Goal: Task Accomplishment & Management: Complete application form

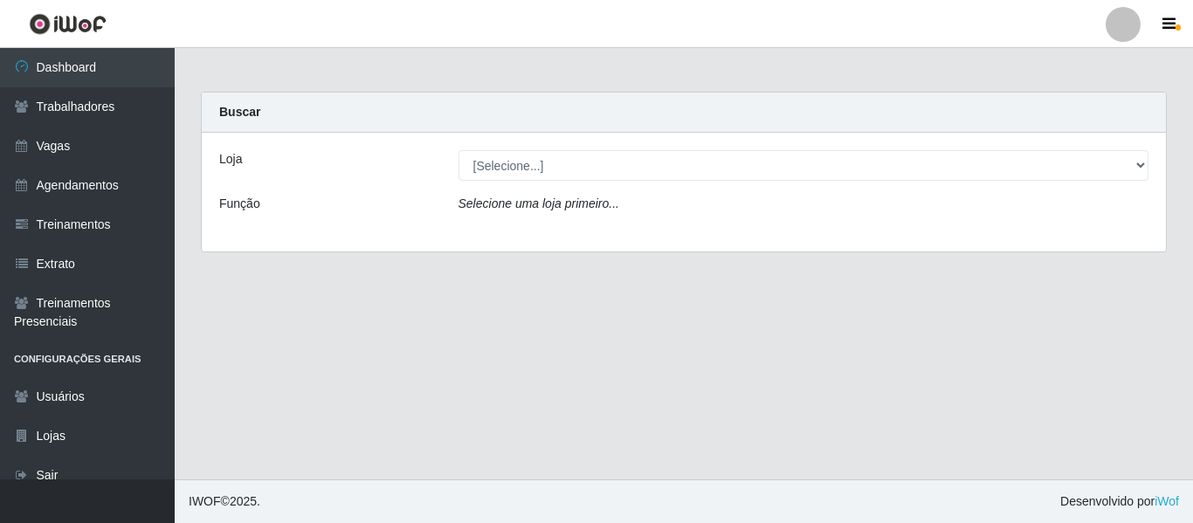
click at [1111, 17] on div at bounding box center [1123, 24] width 35 height 35
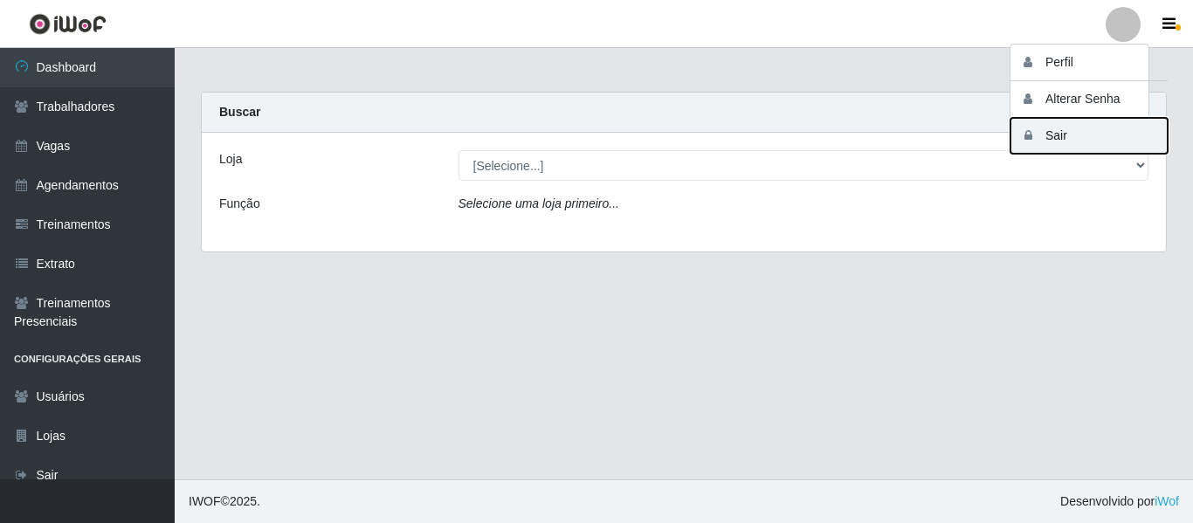
click at [1091, 139] on button "Sair" at bounding box center [1088, 136] width 157 height 36
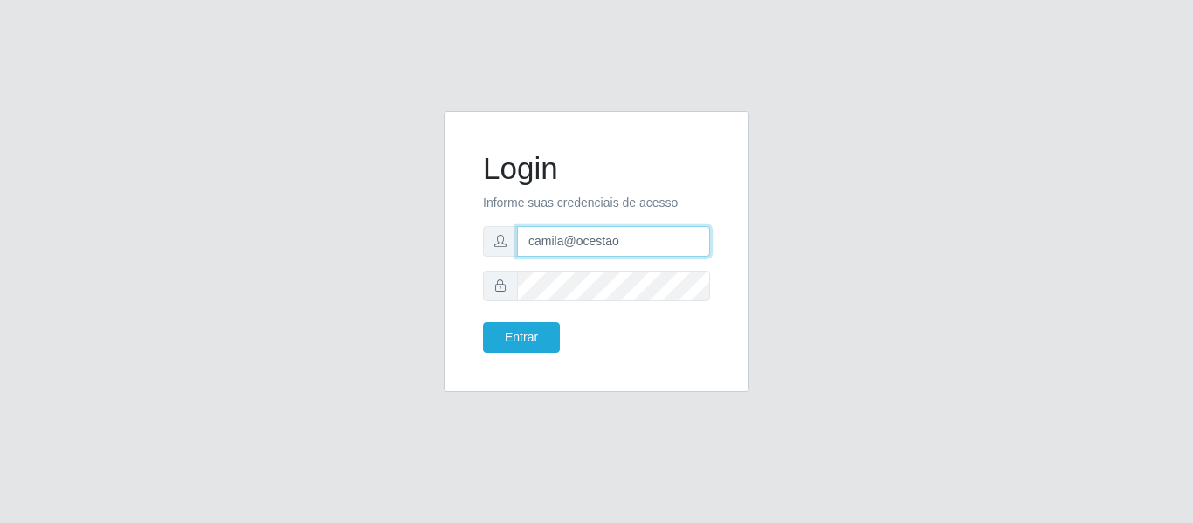
drag, startPoint x: 643, startPoint y: 242, endPoint x: 434, endPoint y: 133, distance: 235.5
click at [259, 209] on div "Login Informe suas credenciais de acesso camila@ocestao Entrar" at bounding box center [597, 262] width 996 height 302
type input "camila@saullus"
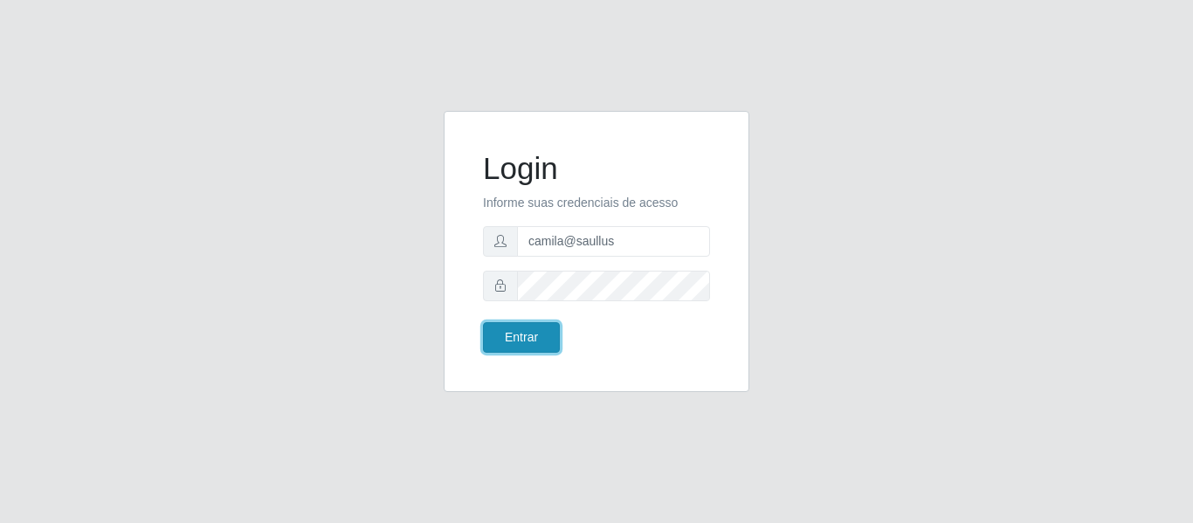
click at [540, 345] on button "Entrar" at bounding box center [521, 337] width 77 height 31
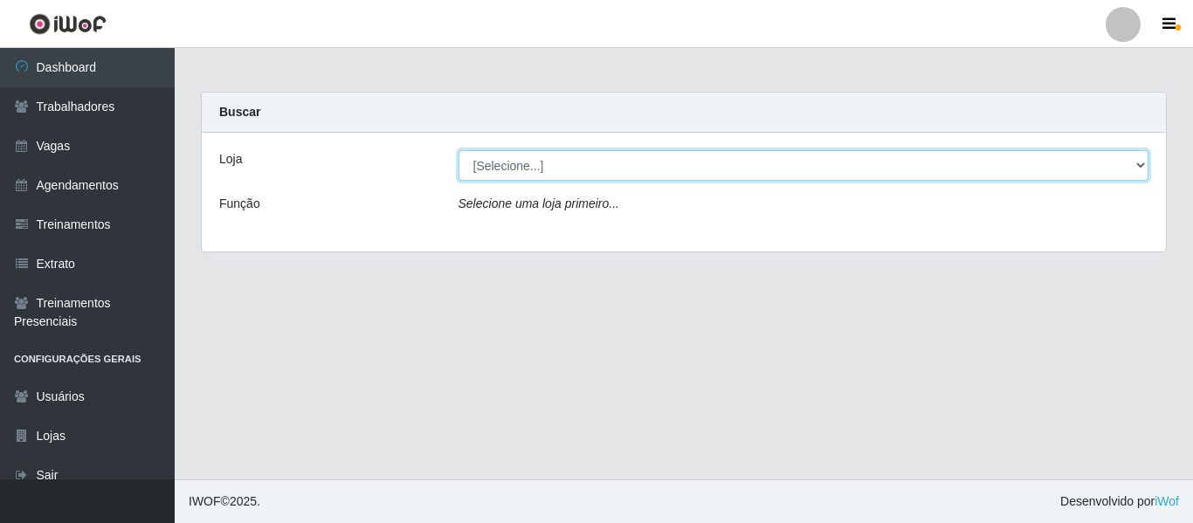
click at [520, 169] on select "[Selecione...] Saullus Supermercados" at bounding box center [803, 165] width 691 height 31
select select "423"
click at [458, 150] on select "[Selecione...] Saullus Supermercados" at bounding box center [803, 165] width 691 height 31
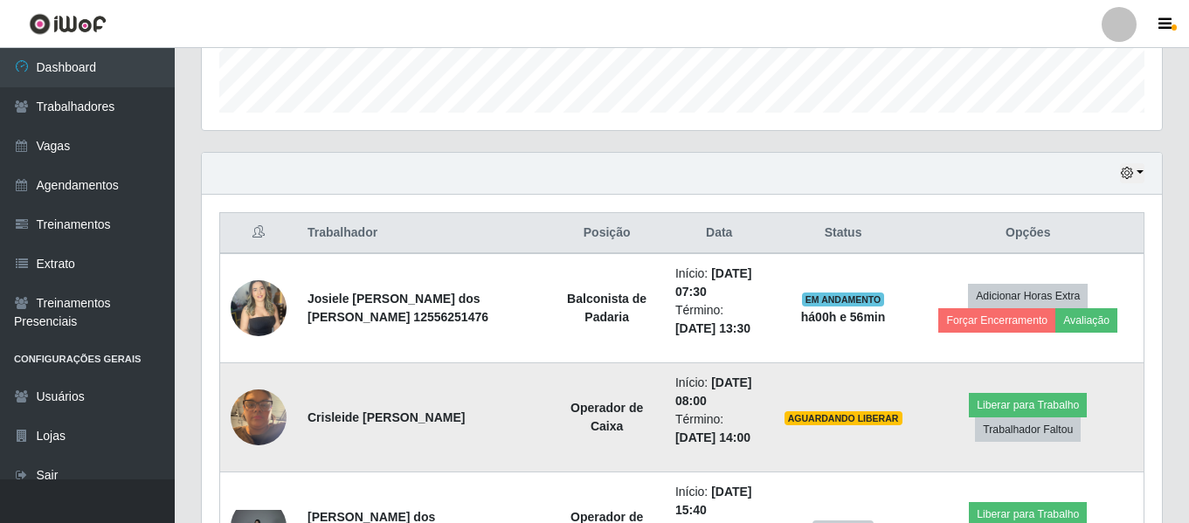
scroll to position [524, 0]
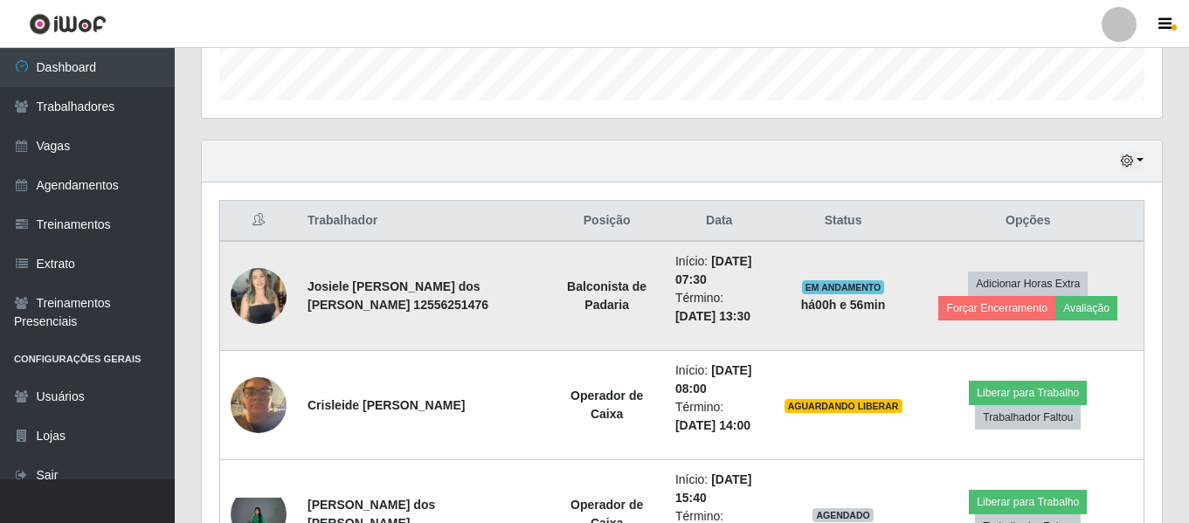
click at [240, 294] on img at bounding box center [259, 295] width 56 height 74
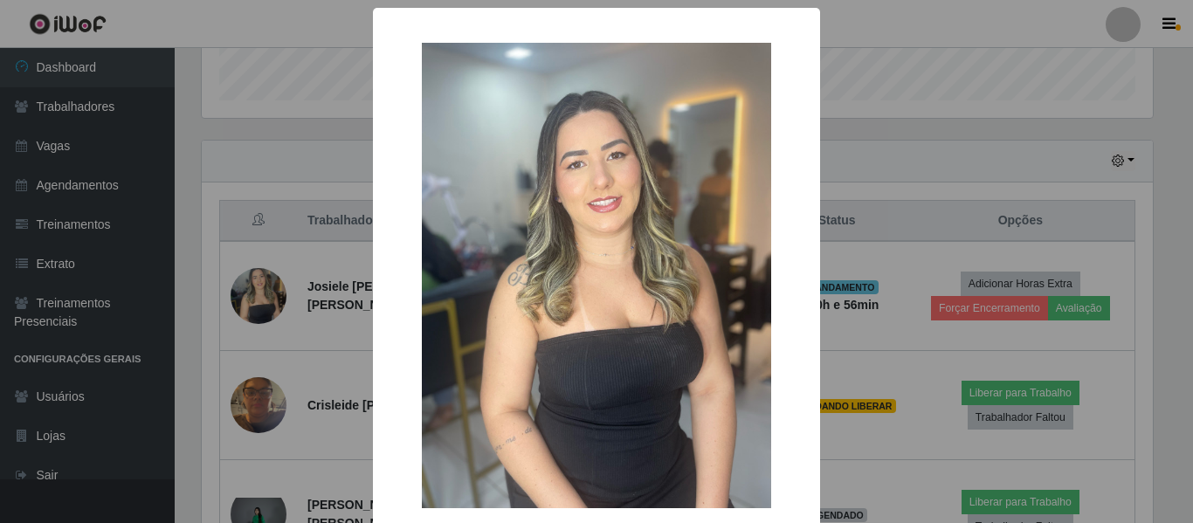
click at [250, 291] on div "× OK Cancel" at bounding box center [596, 261] width 1193 height 523
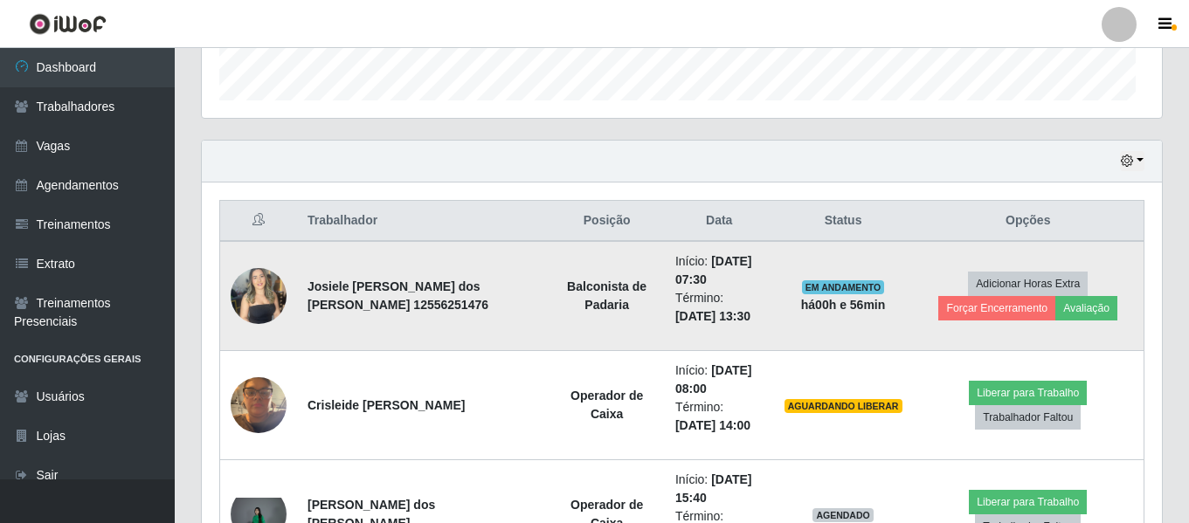
scroll to position [362, 960]
drag, startPoint x: 479, startPoint y: 281, endPoint x: 307, endPoint y: 286, distance: 173.0
click at [307, 286] on td "[PERSON_NAME] 12556251476" at bounding box center [423, 296] width 252 height 110
copy strong "Josiele Rodrigues dos Santos"
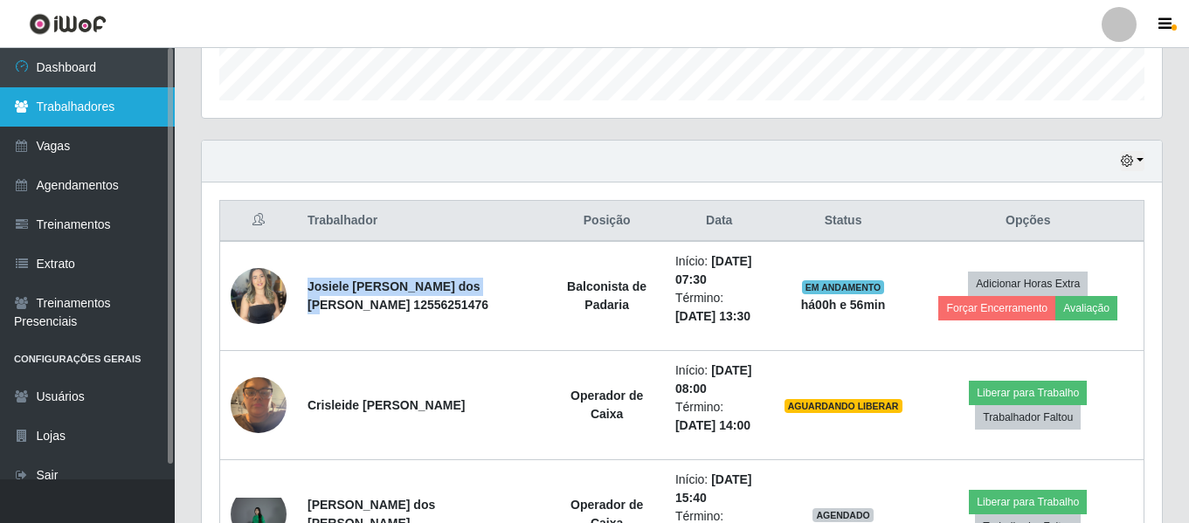
click at [121, 115] on link "Trabalhadores" at bounding box center [87, 106] width 175 height 39
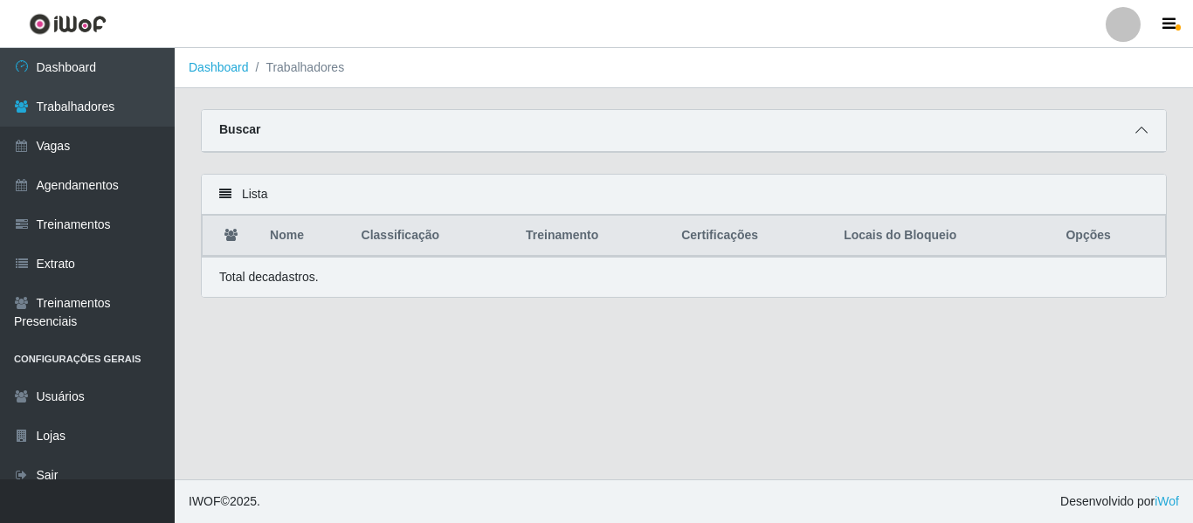
click at [1140, 131] on icon at bounding box center [1141, 130] width 12 height 12
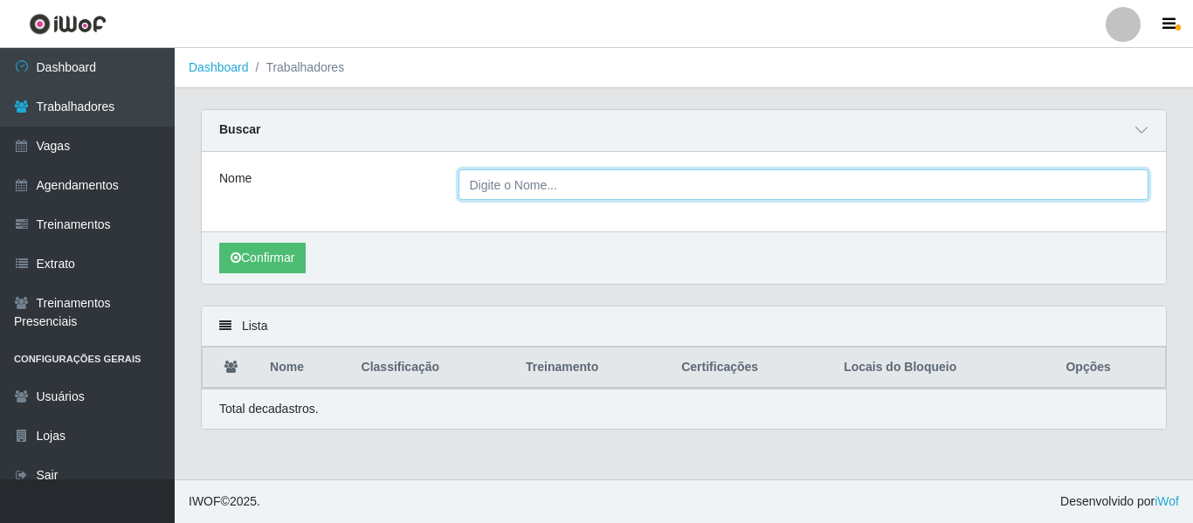
click at [534, 187] on input "Nome" at bounding box center [803, 184] width 691 height 31
paste input "Josiele Rodrigues dos Santos"
type input "Josiele Rodrigues dos Santos"
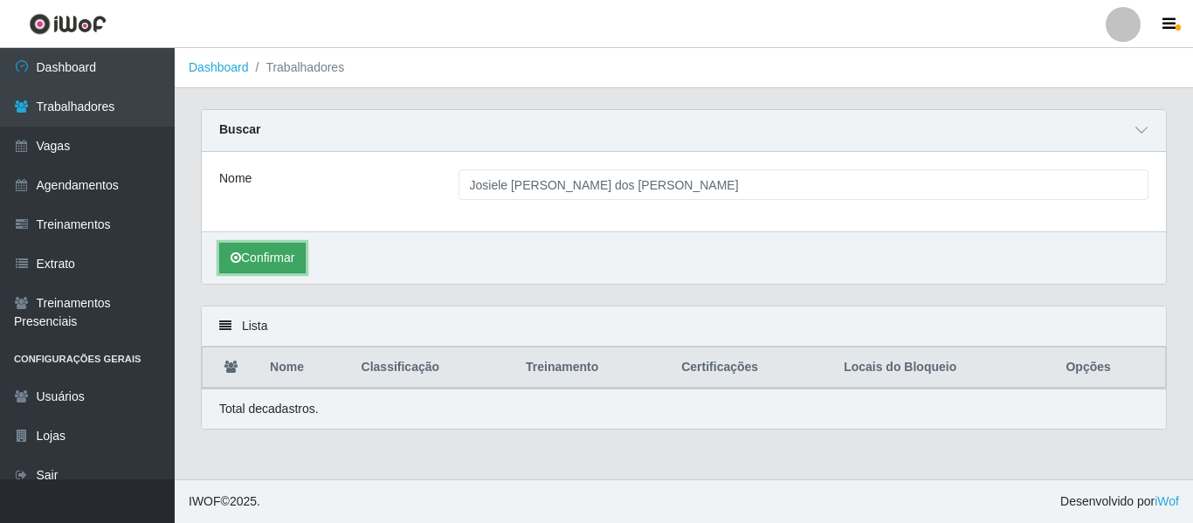
click at [247, 262] on button "Confirmar" at bounding box center [262, 258] width 86 height 31
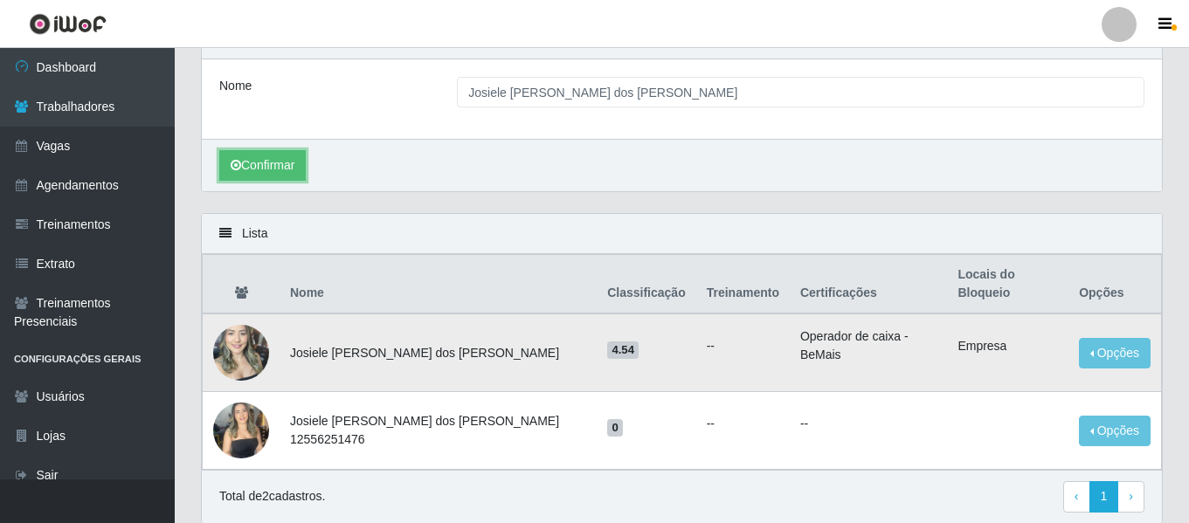
scroll to position [141, 0]
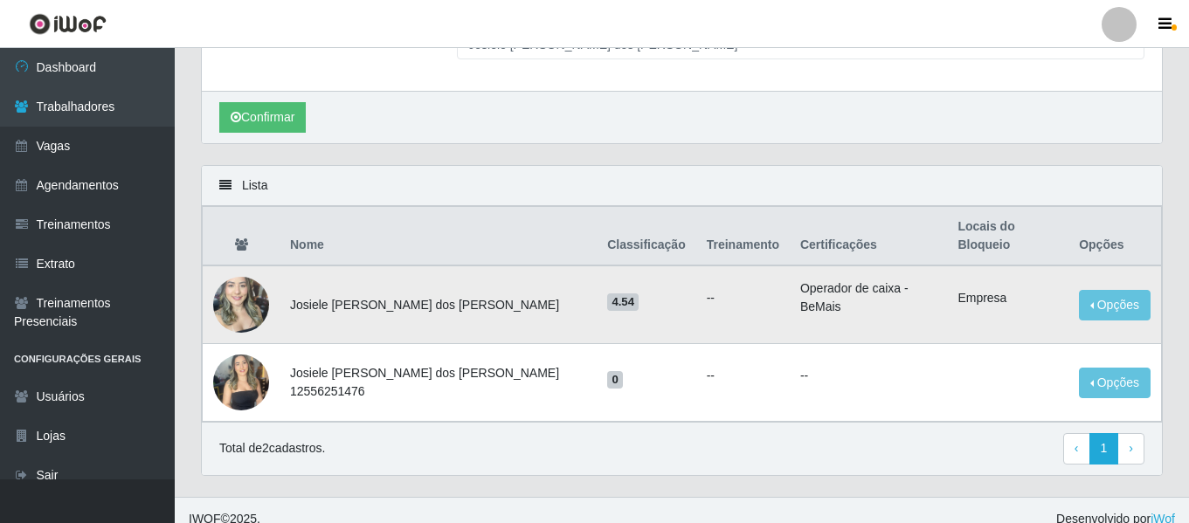
click at [244, 286] on img at bounding box center [241, 304] width 56 height 74
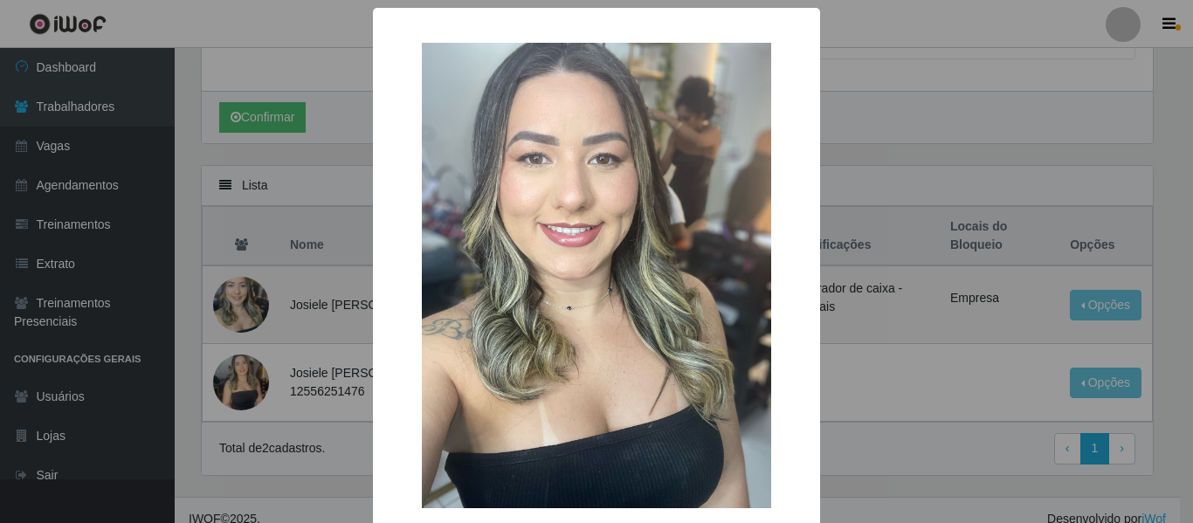
click at [243, 288] on div "× OK Cancel" at bounding box center [596, 261] width 1193 height 523
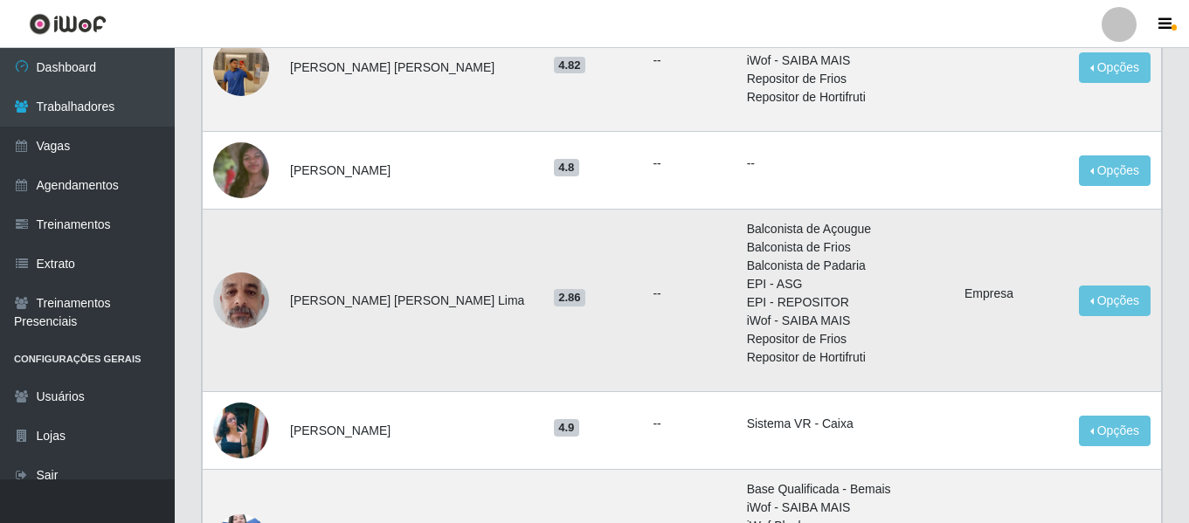
scroll to position [0, 0]
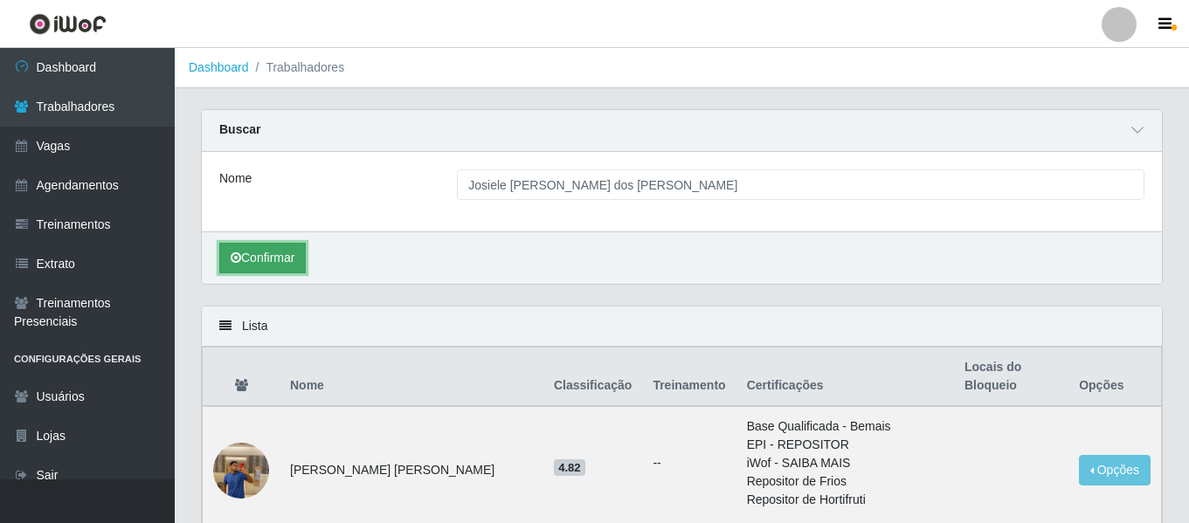
click at [299, 259] on button "Confirmar" at bounding box center [262, 258] width 86 height 31
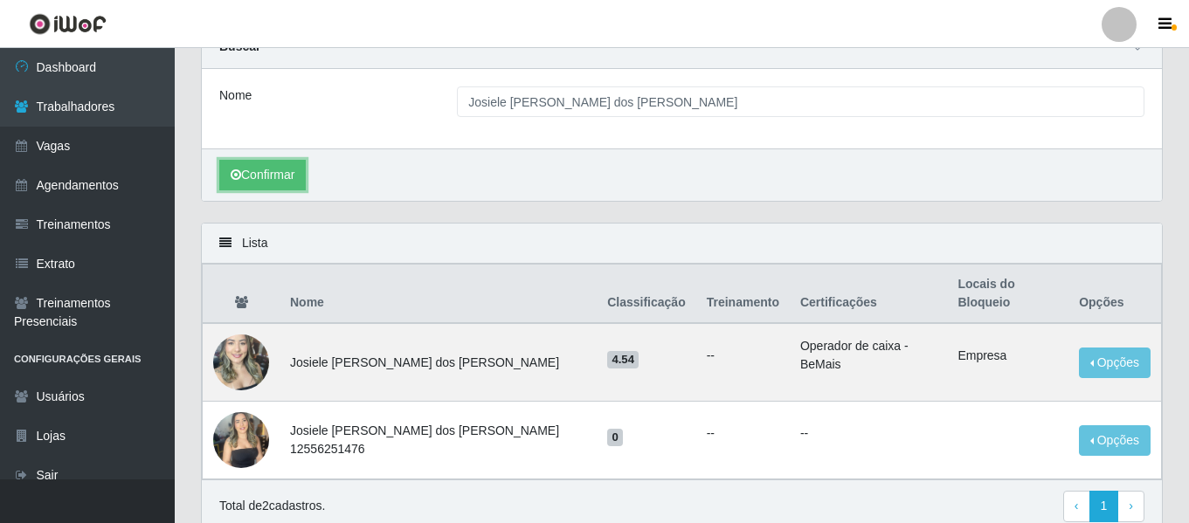
scroll to position [53, 0]
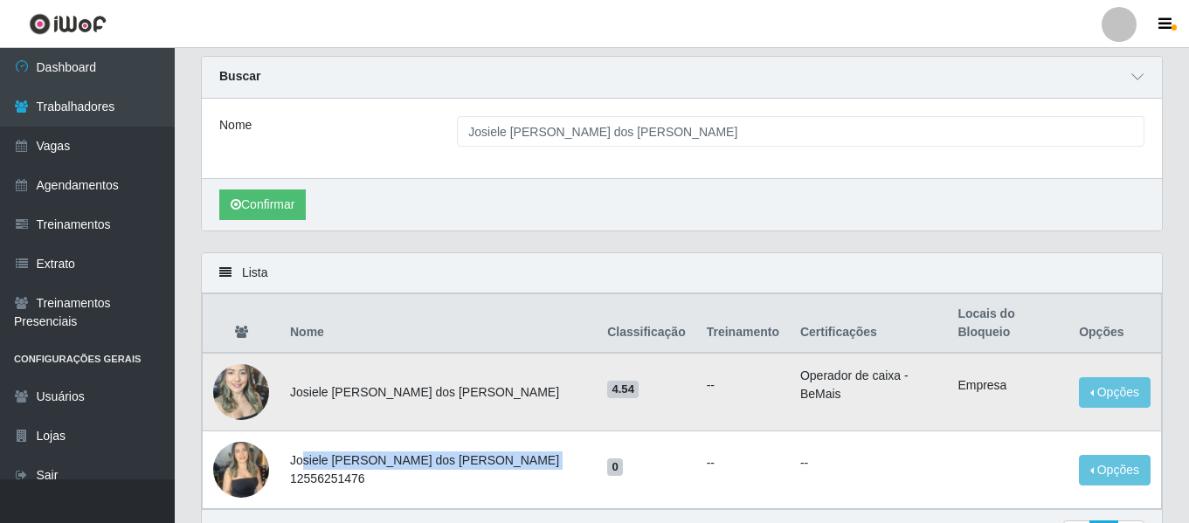
drag, startPoint x: 533, startPoint y: 449, endPoint x: 447, endPoint y: 403, distance: 97.3
click at [312, 452] on td "[PERSON_NAME] 12556251476" at bounding box center [437, 470] width 317 height 78
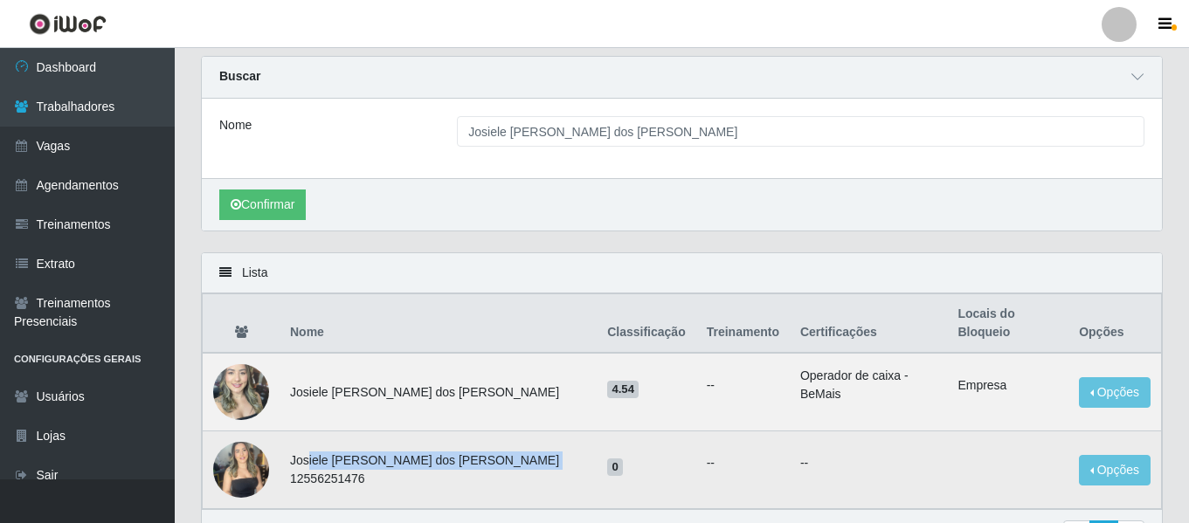
click at [532, 434] on td "[PERSON_NAME] 12556251476" at bounding box center [437, 470] width 317 height 78
drag, startPoint x: 534, startPoint y: 453, endPoint x: 260, endPoint y: 457, distance: 273.4
click at [260, 457] on tr "Josiele Rodrigues dos Santos 12556251476 0 -- -- Opções Bloquear - Empresa Bloq…" at bounding box center [682, 470] width 959 height 78
copy tr "[PERSON_NAME] 12556251476"
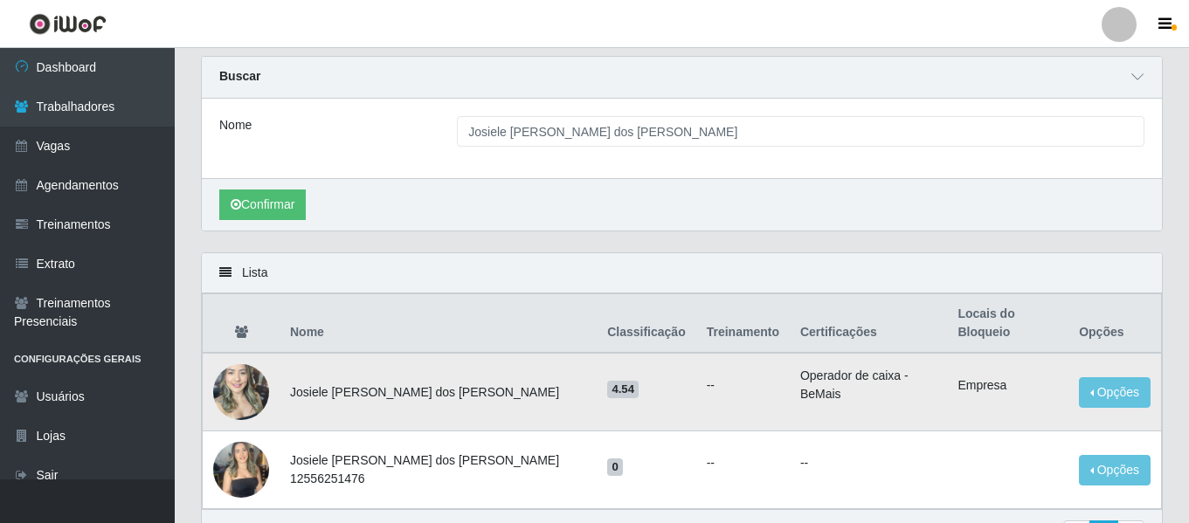
click at [444, 369] on td "Josiele Rodrigues dos Santos" at bounding box center [437, 392] width 317 height 79
drag, startPoint x: 453, startPoint y: 377, endPoint x: 285, endPoint y: 395, distance: 169.4
click at [285, 395] on td "Josiele Rodrigues dos Santos" at bounding box center [437, 392] width 317 height 79
copy td "Josiele Rodrigues dos Santos"
click at [1106, 27] on div at bounding box center [1118, 24] width 35 height 35
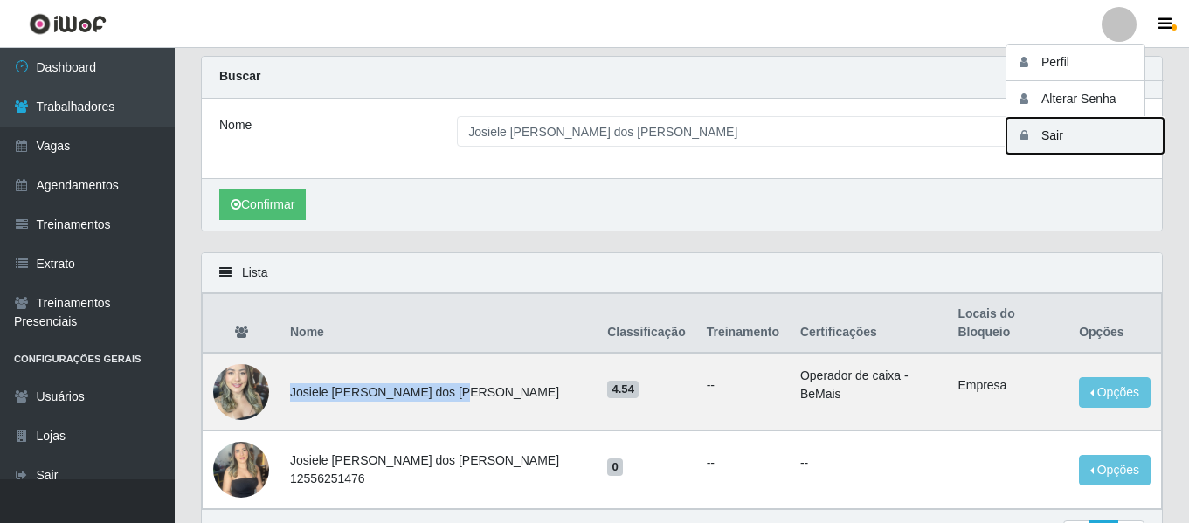
click at [1077, 127] on button "Sair" at bounding box center [1084, 136] width 157 height 36
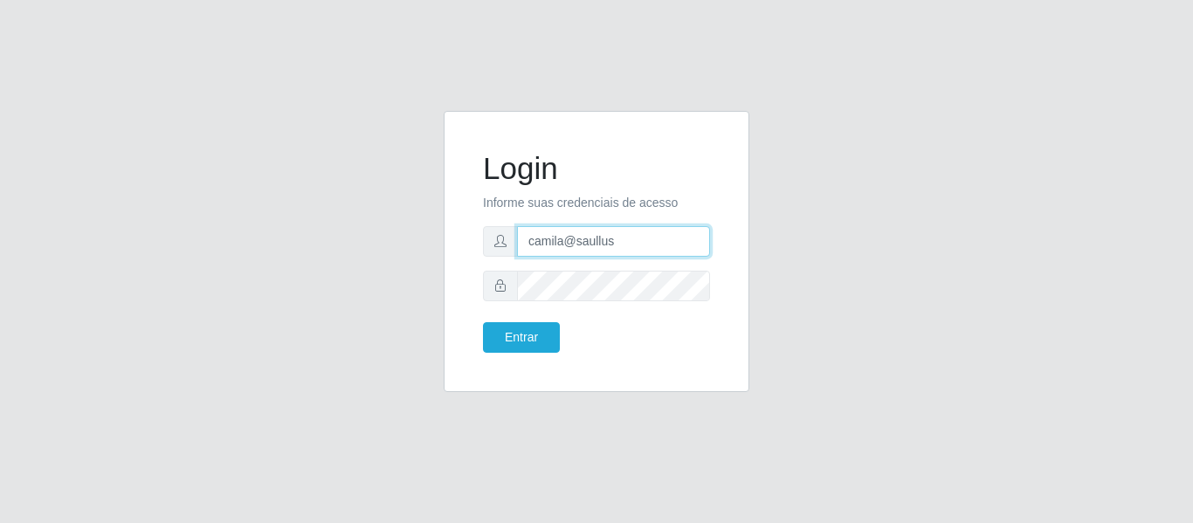
drag, startPoint x: 631, startPoint y: 233, endPoint x: 447, endPoint y: 271, distance: 188.0
click at [447, 271] on div "Login Informe suas credenciais de acesso camila@saullus Entrar" at bounding box center [597, 251] width 306 height 281
type input "camila@ocestao"
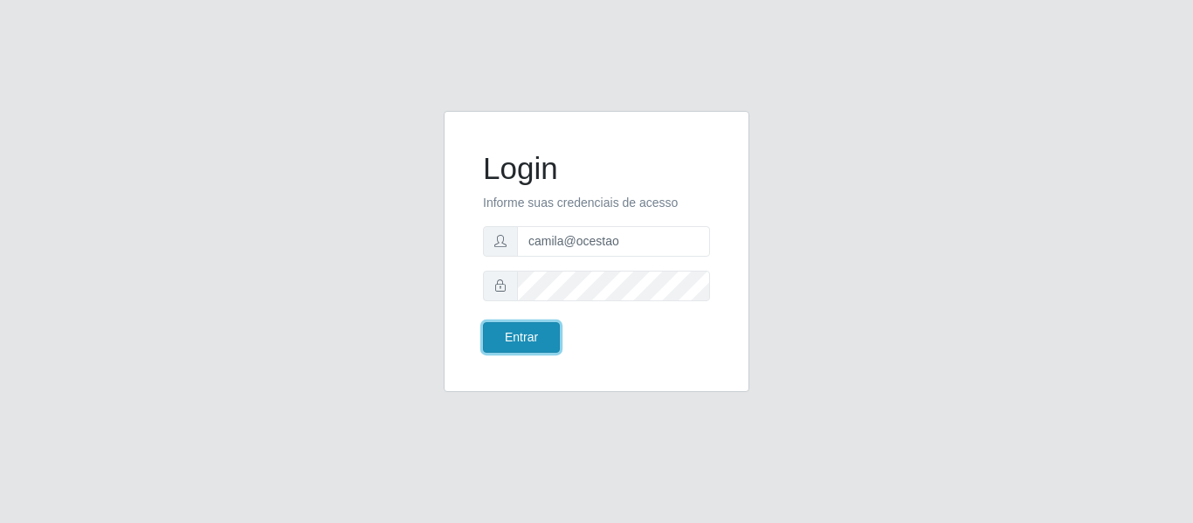
click at [518, 346] on button "Entrar" at bounding box center [521, 337] width 77 height 31
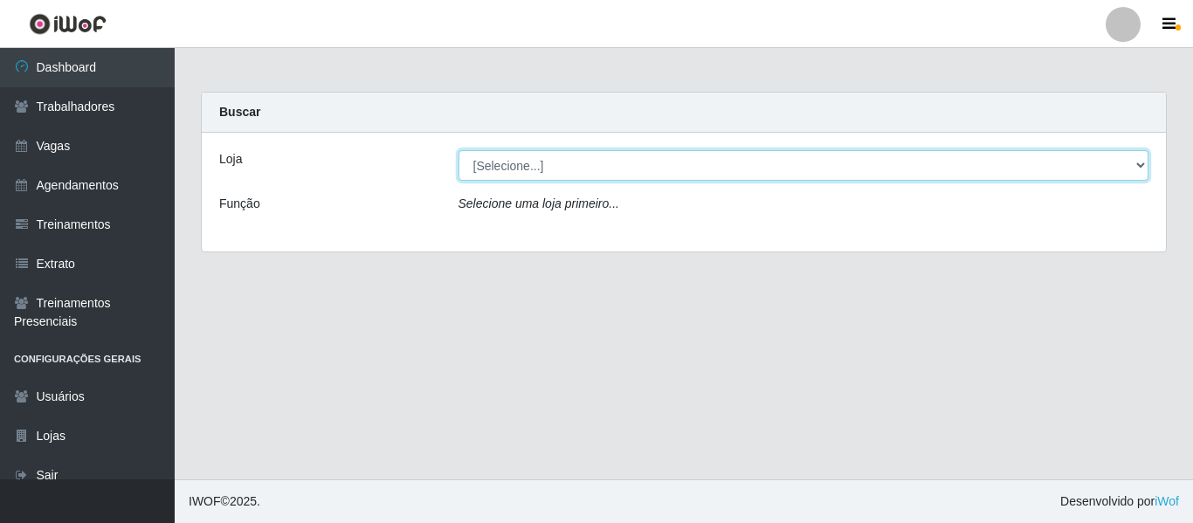
click at [504, 173] on select "[Selecione...] O Cestão - Bayeux O Cestão - Geisel" at bounding box center [803, 165] width 691 height 31
select select "238"
click at [458, 150] on select "[Selecione...] O Cestão - Bayeux O Cestão - Geisel" at bounding box center [803, 165] width 691 height 31
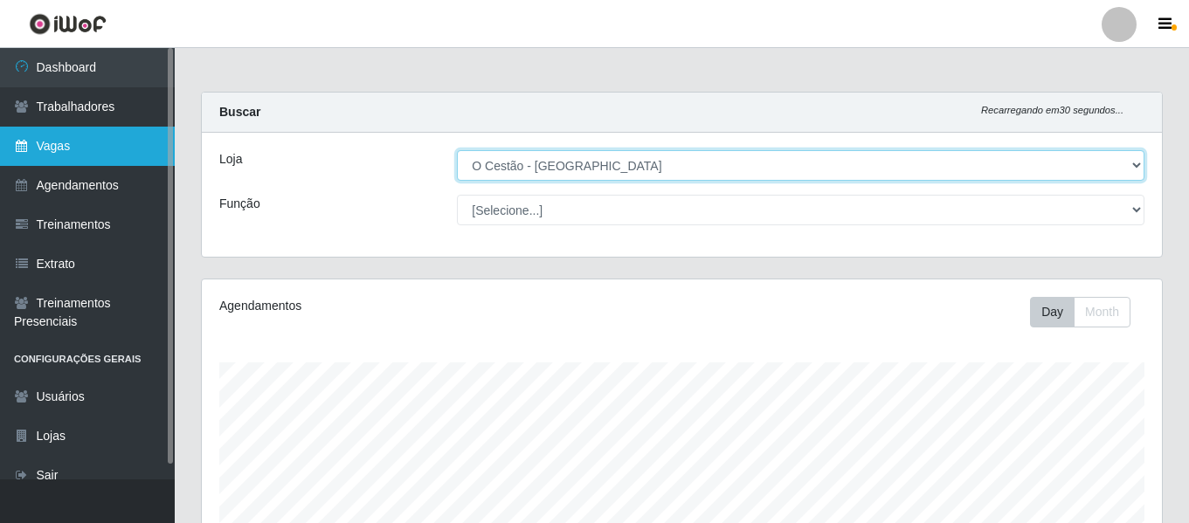
scroll to position [362, 960]
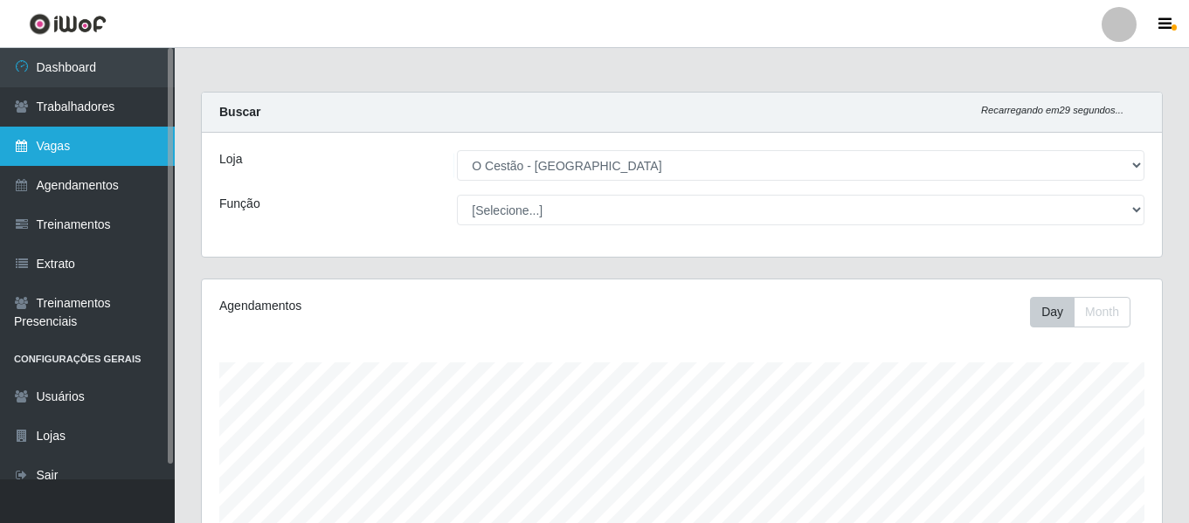
click at [93, 155] on link "Vagas" at bounding box center [87, 146] width 175 height 39
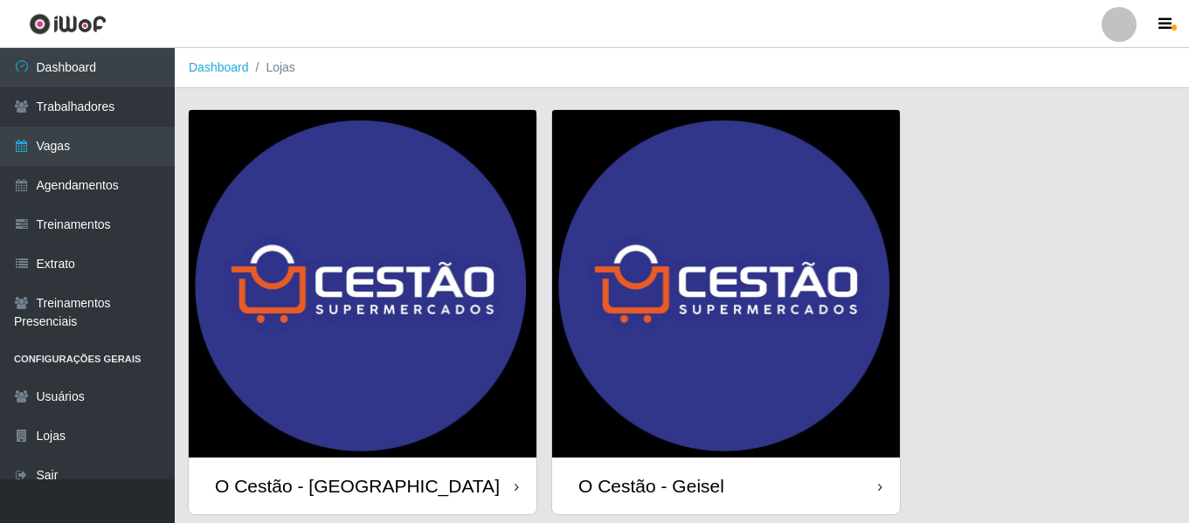
click at [417, 239] on img at bounding box center [363, 284] width 348 height 348
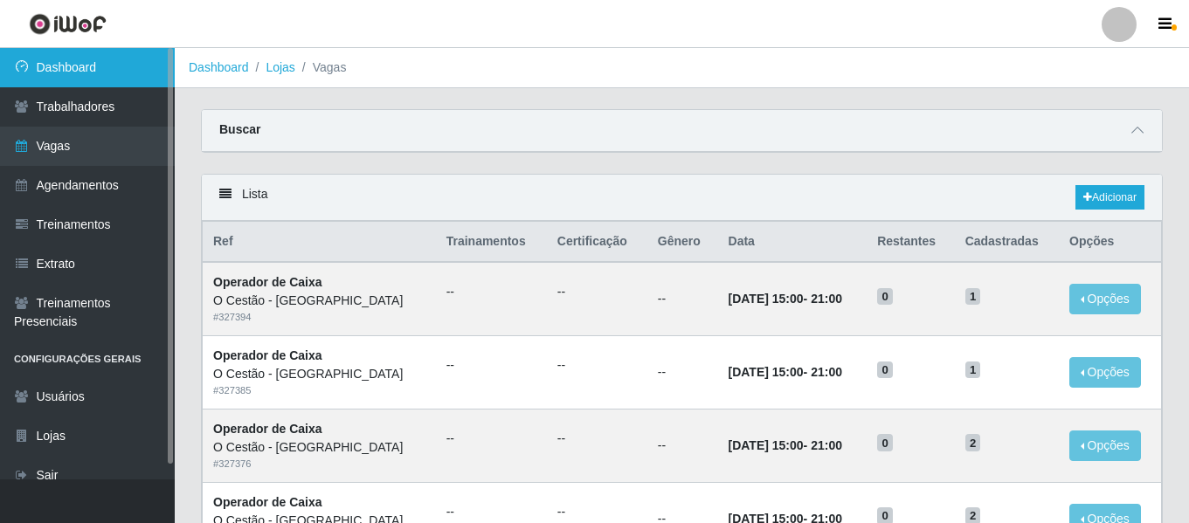
click at [107, 64] on link "Dashboard" at bounding box center [87, 67] width 175 height 39
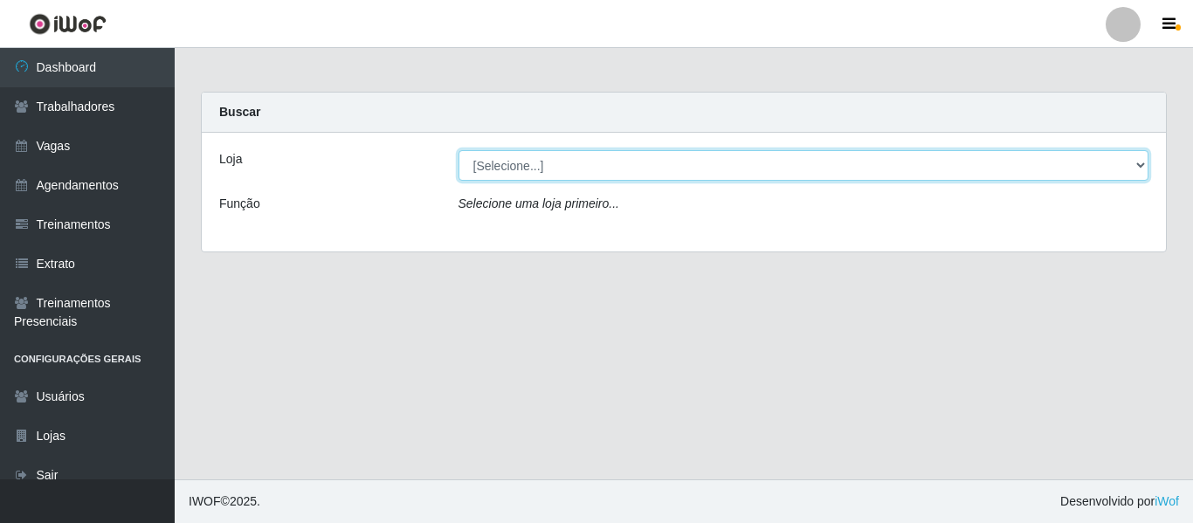
click at [506, 161] on select "[Selecione...] O Cestão - Bayeux O Cestão - Geisel" at bounding box center [803, 165] width 691 height 31
select select "238"
click at [458, 150] on select "[Selecione...] O Cestão - Bayeux O Cestão - Geisel" at bounding box center [803, 165] width 691 height 31
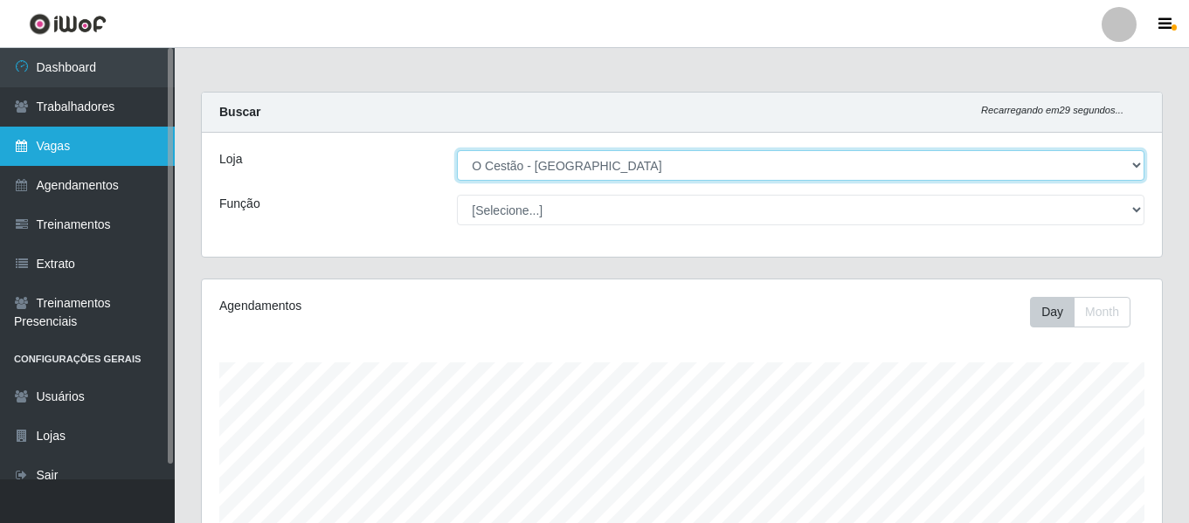
scroll to position [362, 960]
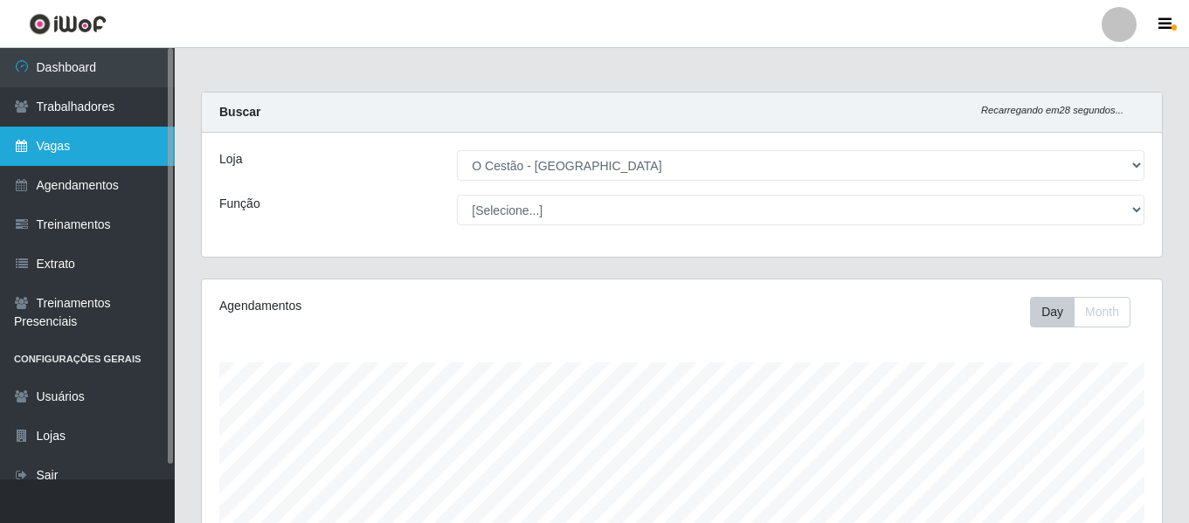
click at [59, 155] on link "Vagas" at bounding box center [87, 146] width 175 height 39
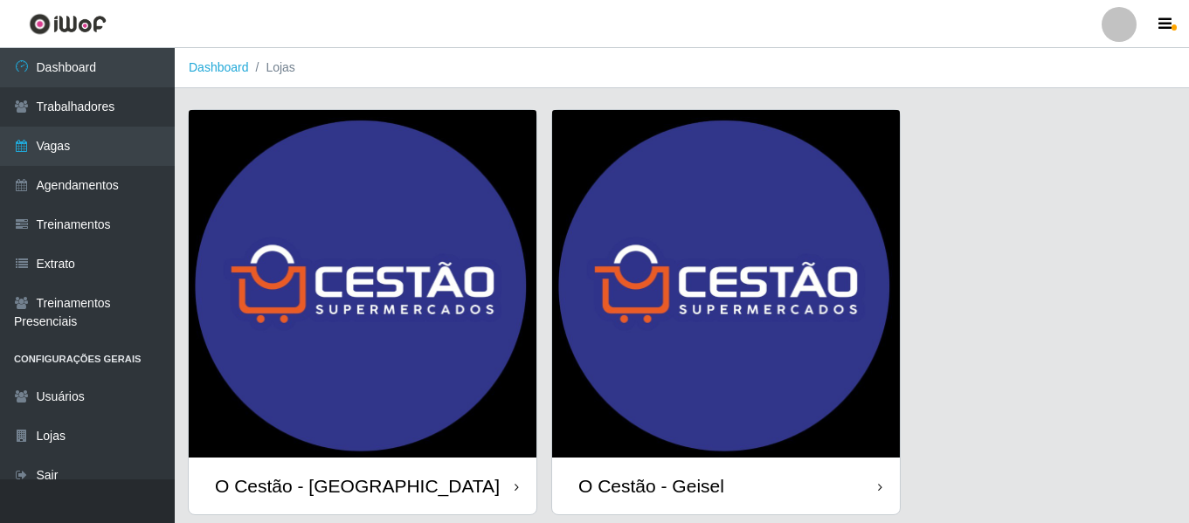
click at [394, 169] on img at bounding box center [363, 284] width 348 height 348
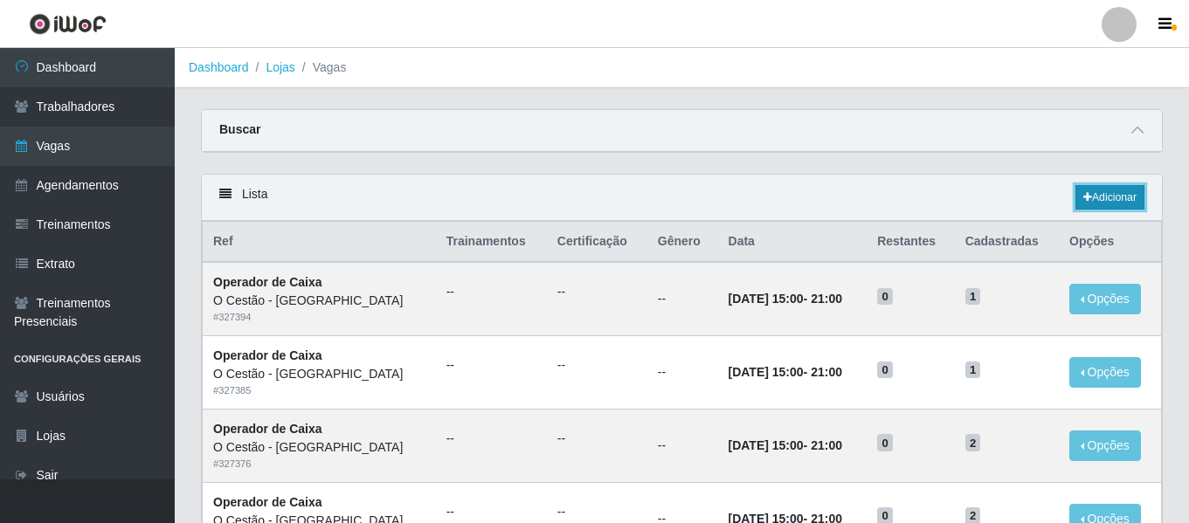
click at [1085, 200] on icon at bounding box center [1087, 197] width 9 height 10
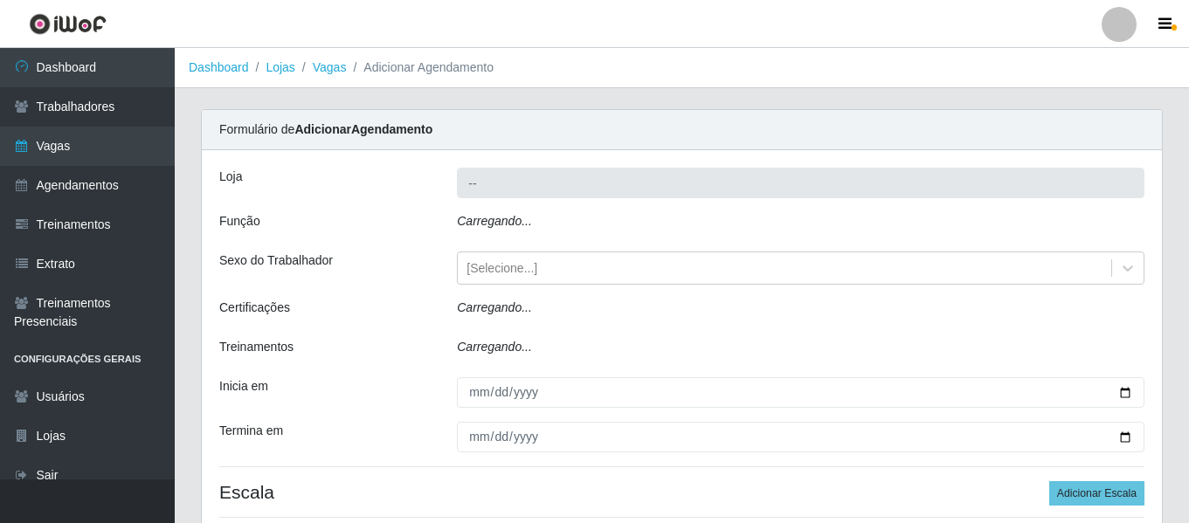
type input "O Cestão - [GEOGRAPHIC_DATA]"
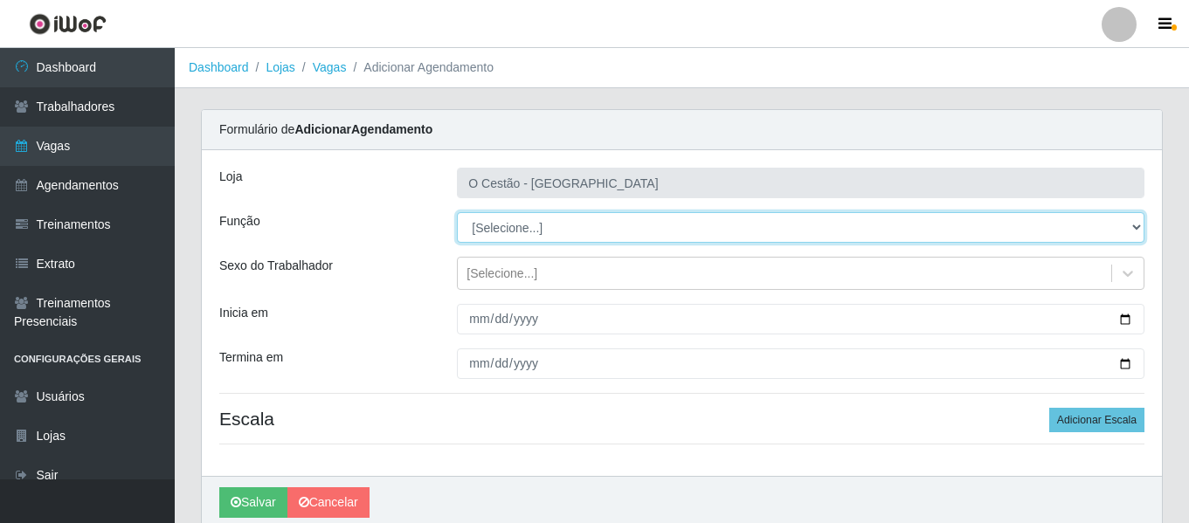
click at [535, 230] on select "[Selecione...] ASG ASG + ASG ++ Auxiliar de Estoque Auxiliar de Estoque + Auxil…" at bounding box center [800, 227] width 687 height 31
select select "22"
click at [457, 212] on select "[Selecione...] ASG ASG + ASG ++ Auxiliar de Estoque Auxiliar de Estoque + Auxil…" at bounding box center [800, 227] width 687 height 31
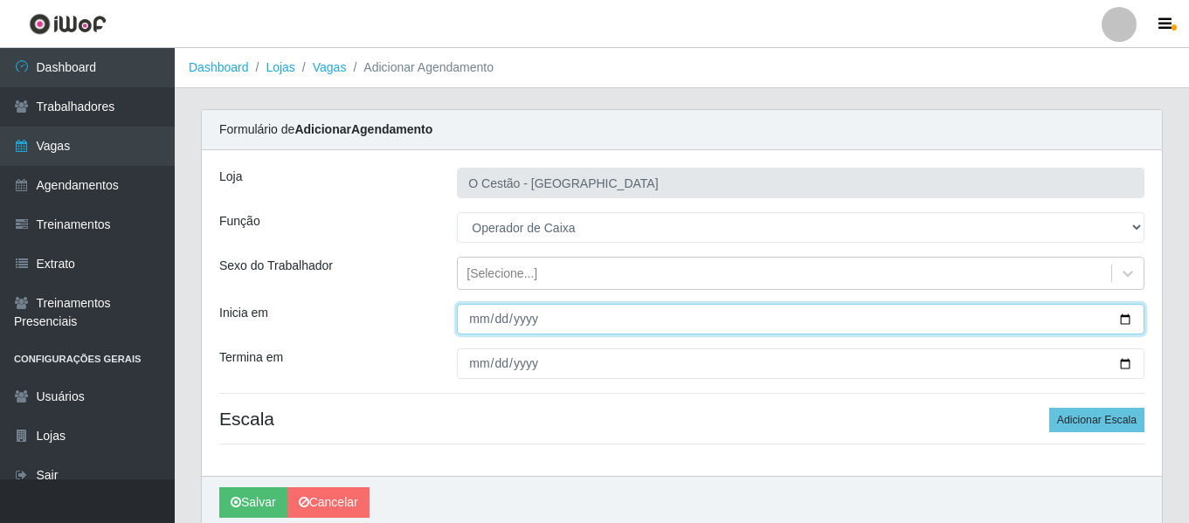
click at [472, 328] on input "Inicia em" at bounding box center [800, 319] width 687 height 31
type input "2025-10-01"
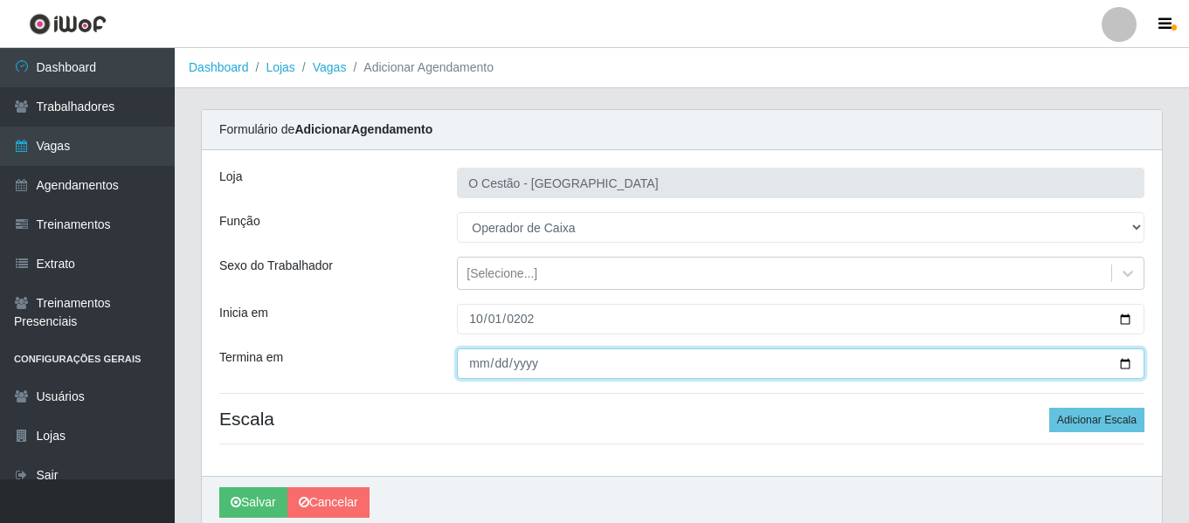
click at [464, 365] on input "Termina em" at bounding box center [800, 363] width 687 height 31
type input "0025-12-31"
type input "2025-12-31"
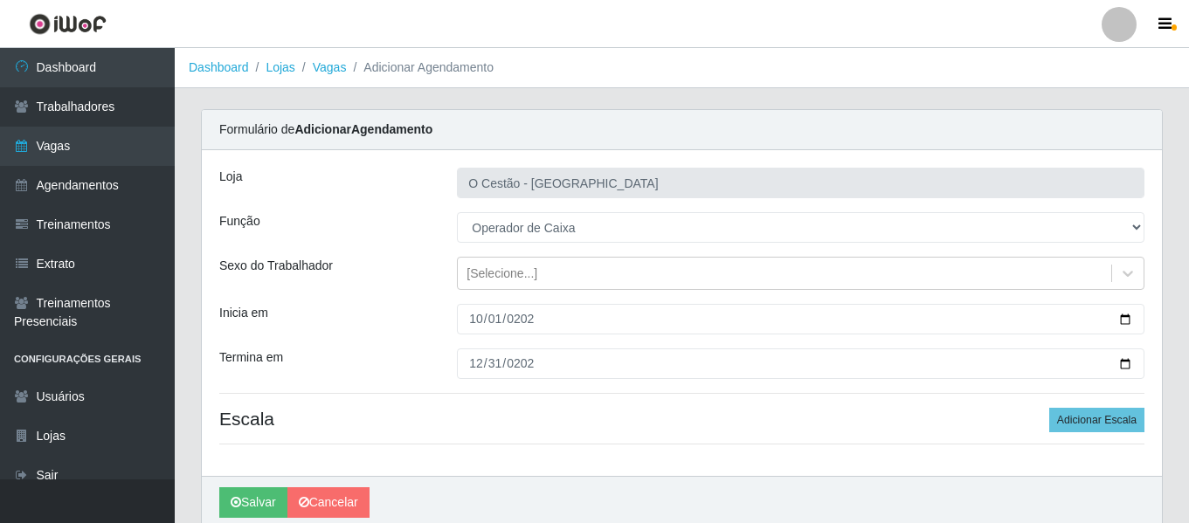
click at [500, 414] on h4 "Escala Adicionar Escala" at bounding box center [681, 419] width 925 height 22
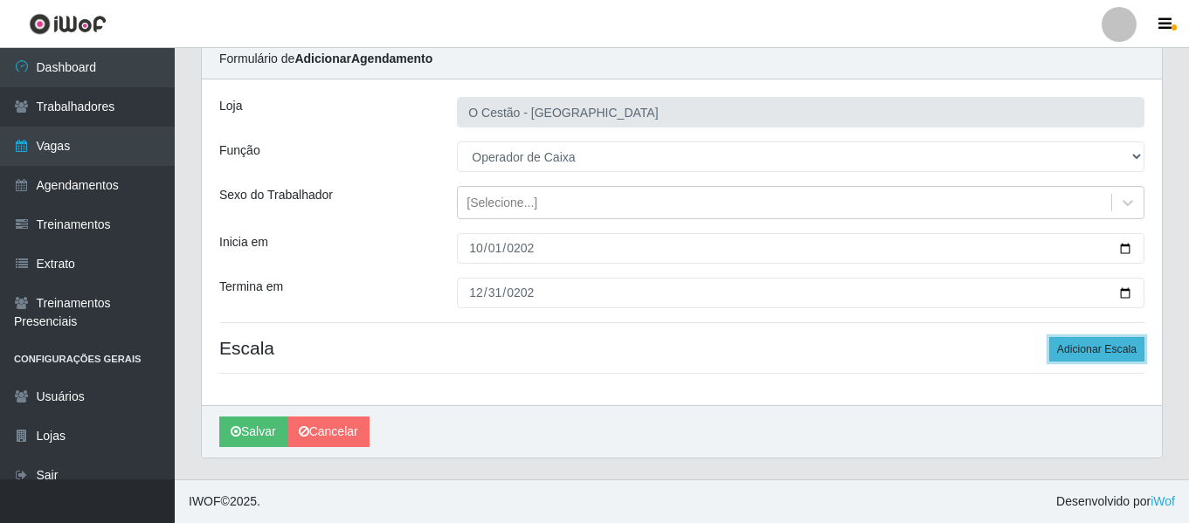
click at [1104, 354] on button "Adicionar Escala" at bounding box center [1096, 349] width 95 height 24
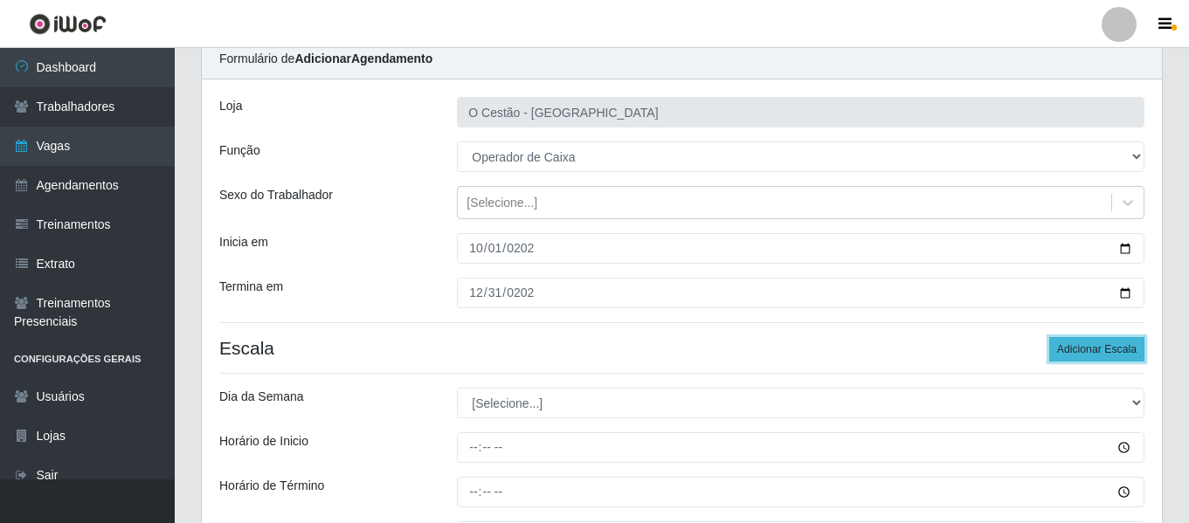
click at [1104, 354] on button "Adicionar Escala" at bounding box center [1096, 349] width 95 height 24
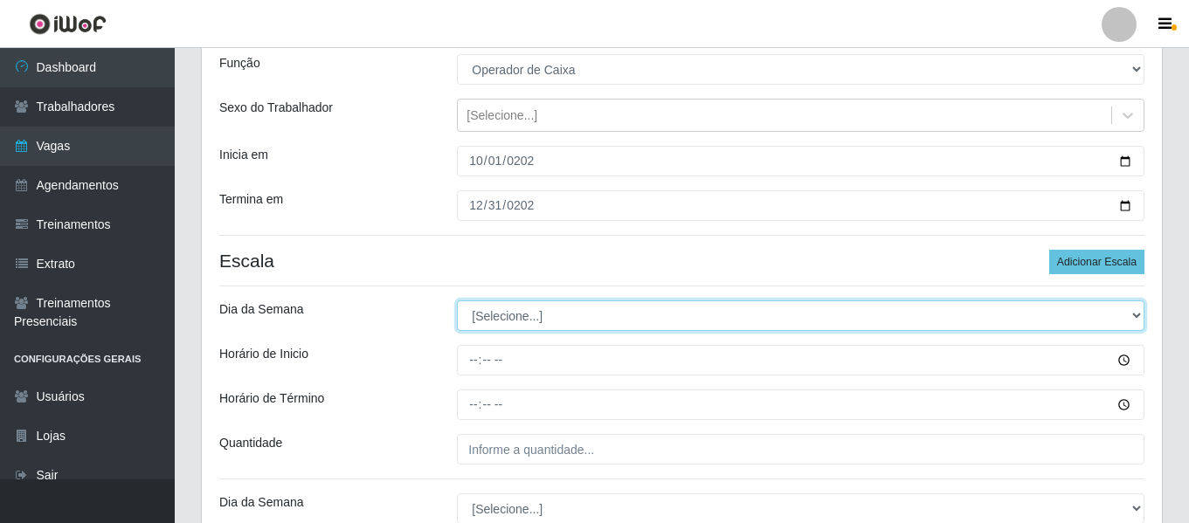
click at [518, 309] on select "[Selecione...] Segunda Terça Quarta Quinta Sexta Sábado Domingo" at bounding box center [800, 315] width 687 height 31
select select "1"
click at [457, 300] on select "[Selecione...] Segunda Terça Quarta Quinta Sexta Sábado Domingo" at bounding box center [800, 315] width 687 height 31
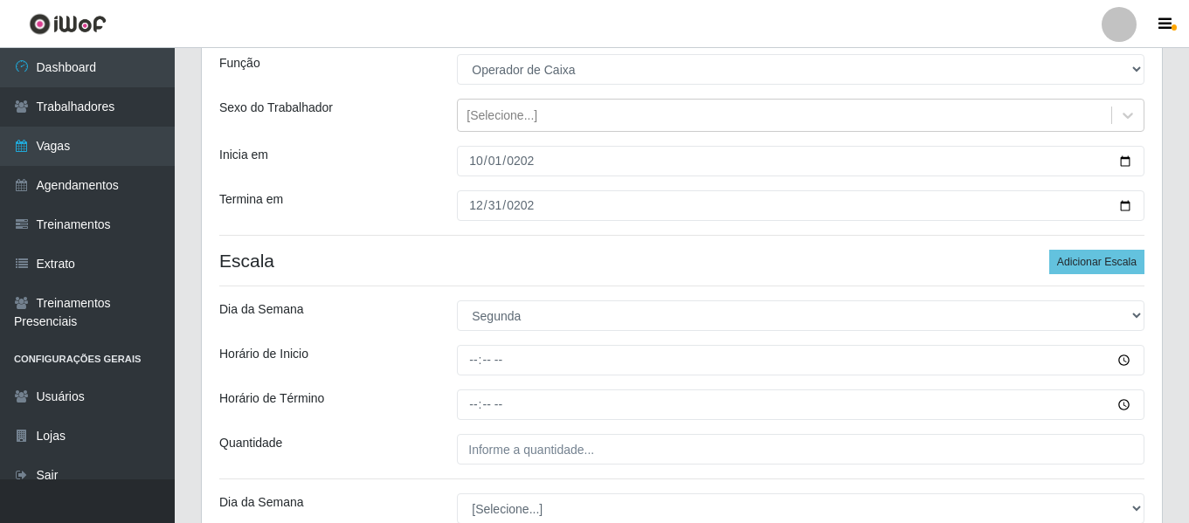
click at [455, 356] on div at bounding box center [800, 360] width 713 height 31
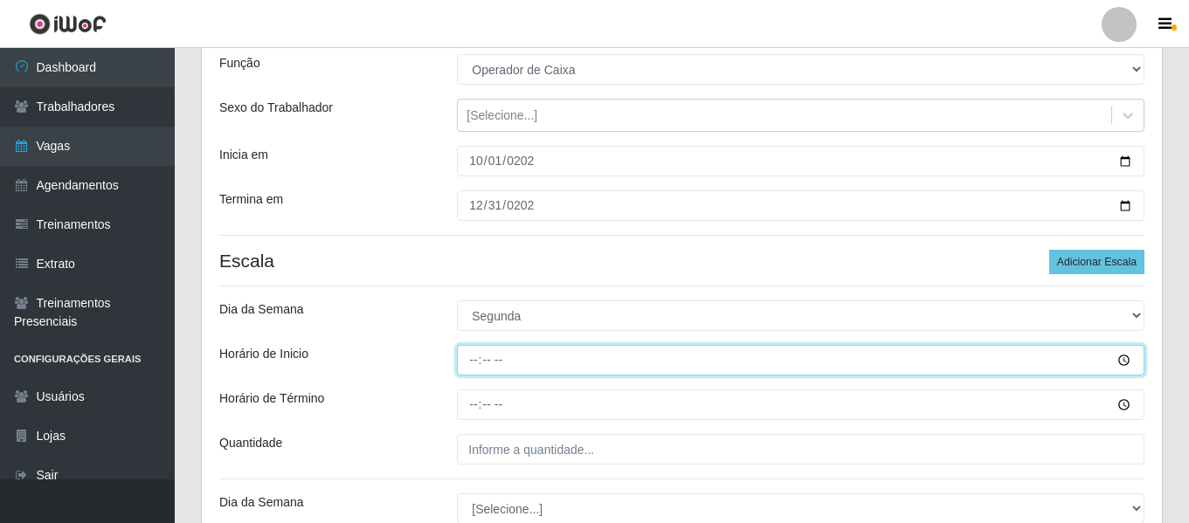
click at [470, 360] on input "Horário de Inicio" at bounding box center [800, 360] width 687 height 31
type input "09:00"
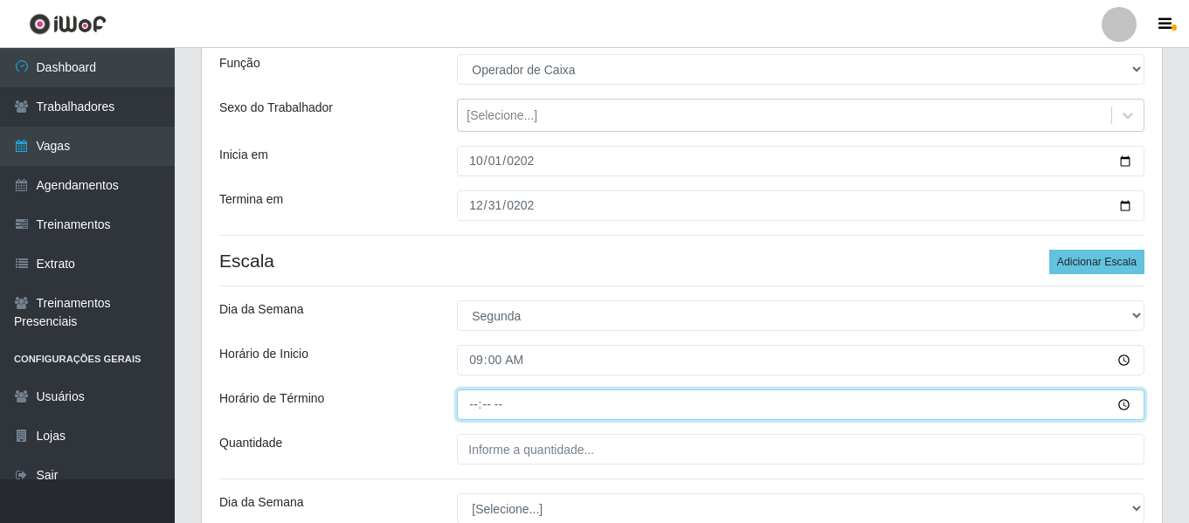
click at [474, 405] on input "Horário de Término" at bounding box center [800, 404] width 687 height 31
type input "15:00"
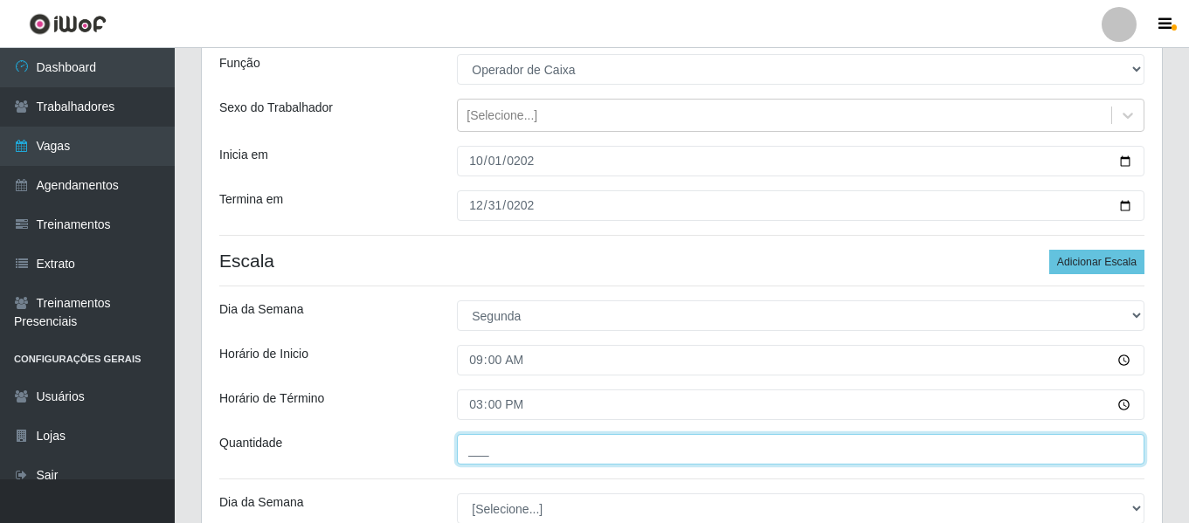
click at [554, 451] on input "___" at bounding box center [800, 449] width 687 height 31
type input "1__"
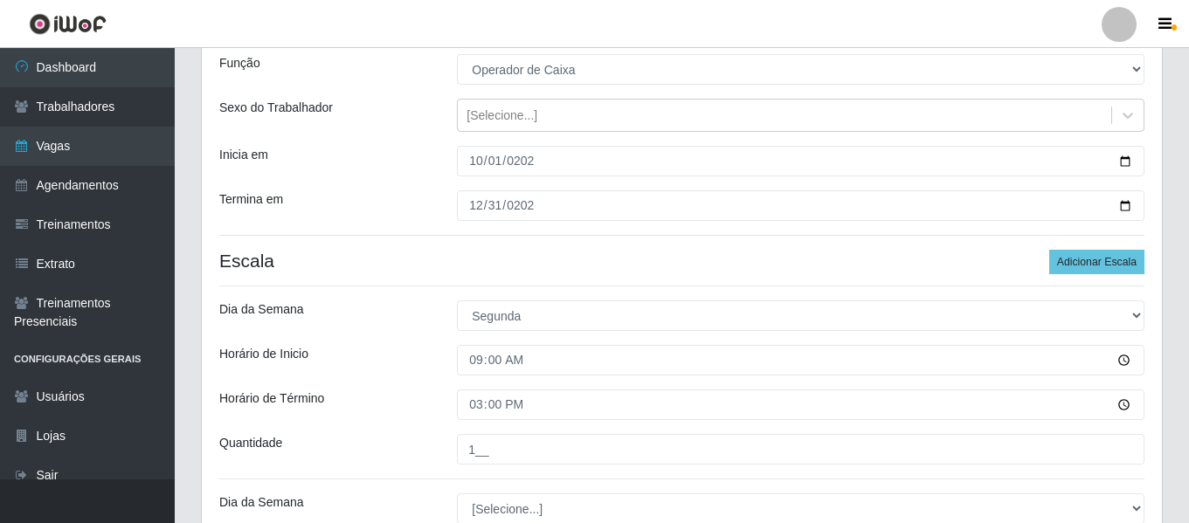
click at [390, 361] on div "Horário de Inicio" at bounding box center [325, 360] width 238 height 31
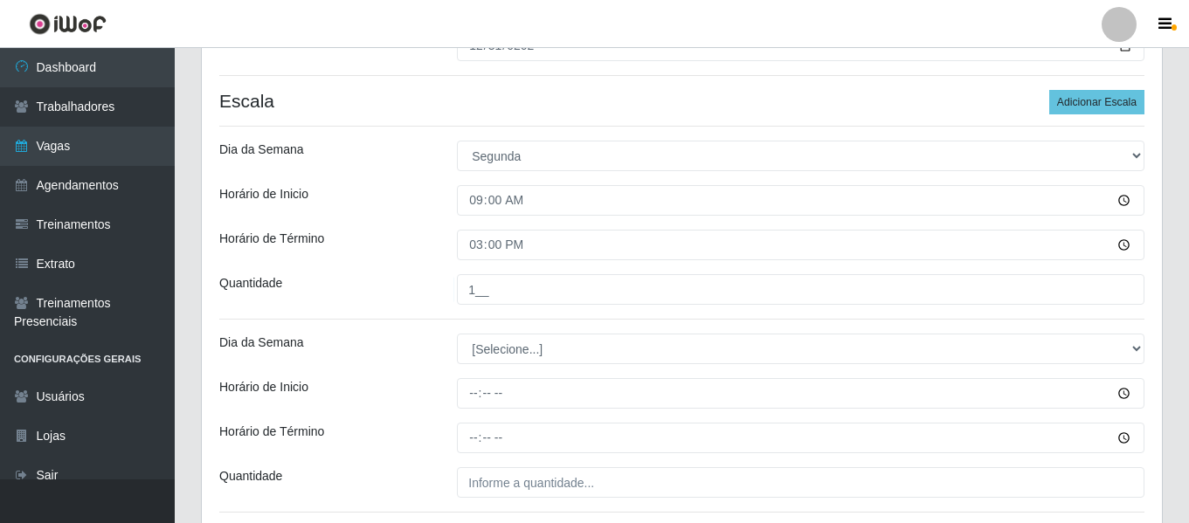
scroll to position [333, 0]
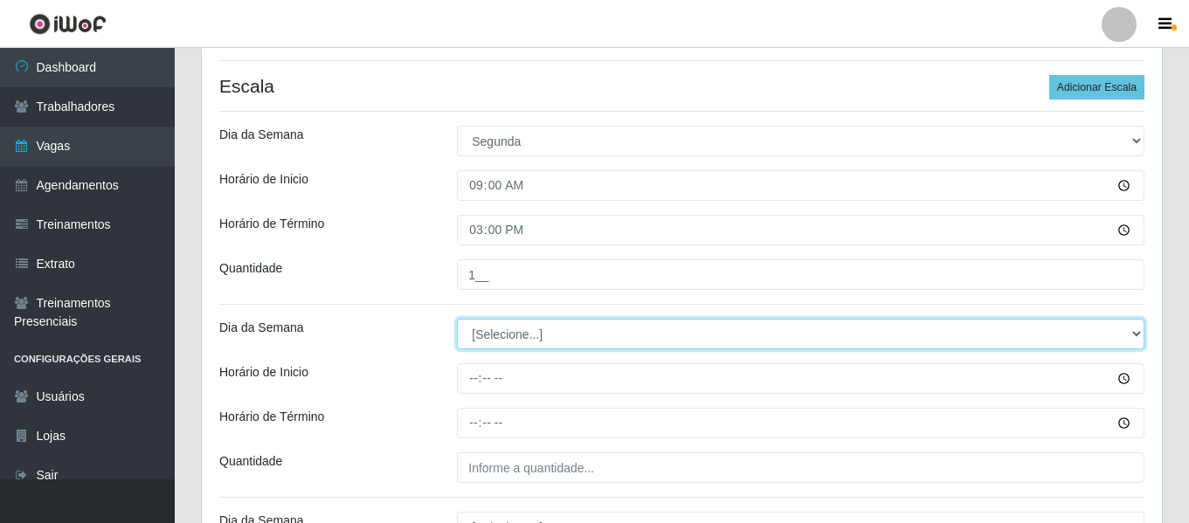
drag, startPoint x: 514, startPoint y: 320, endPoint x: 510, endPoint y: 330, distance: 10.6
click at [514, 320] on select "[Selecione...] Segunda Terça Quarta Quinta Sexta Sábado Domingo" at bounding box center [800, 334] width 687 height 31
select select "1"
click at [457, 319] on select "[Selecione...] Segunda Terça Quarta Quinta Sexta Sábado Domingo" at bounding box center [800, 334] width 687 height 31
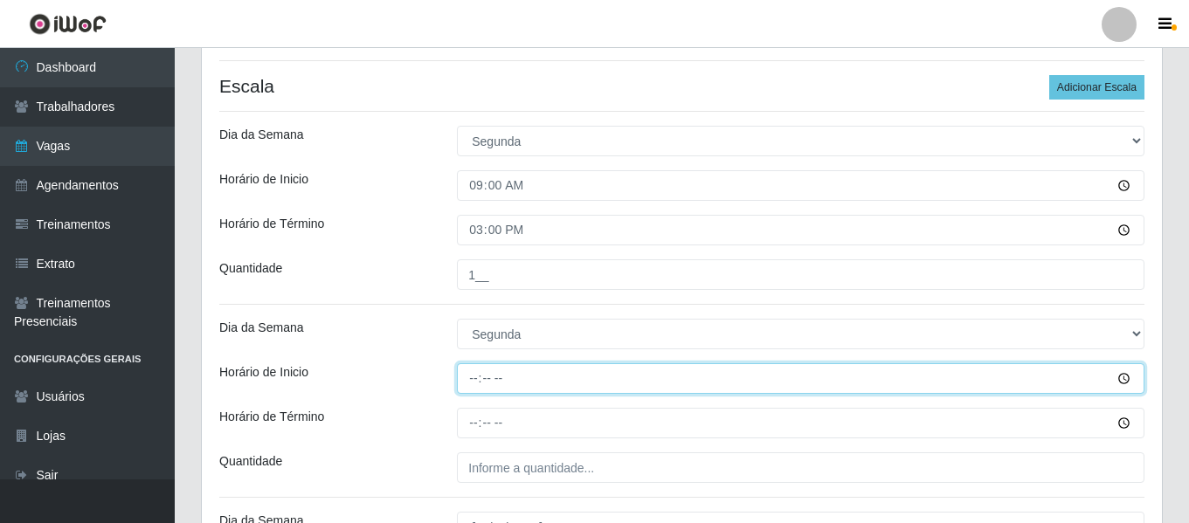
click at [474, 391] on input "Horário de Inicio" at bounding box center [800, 378] width 687 height 31
type input "15:00"
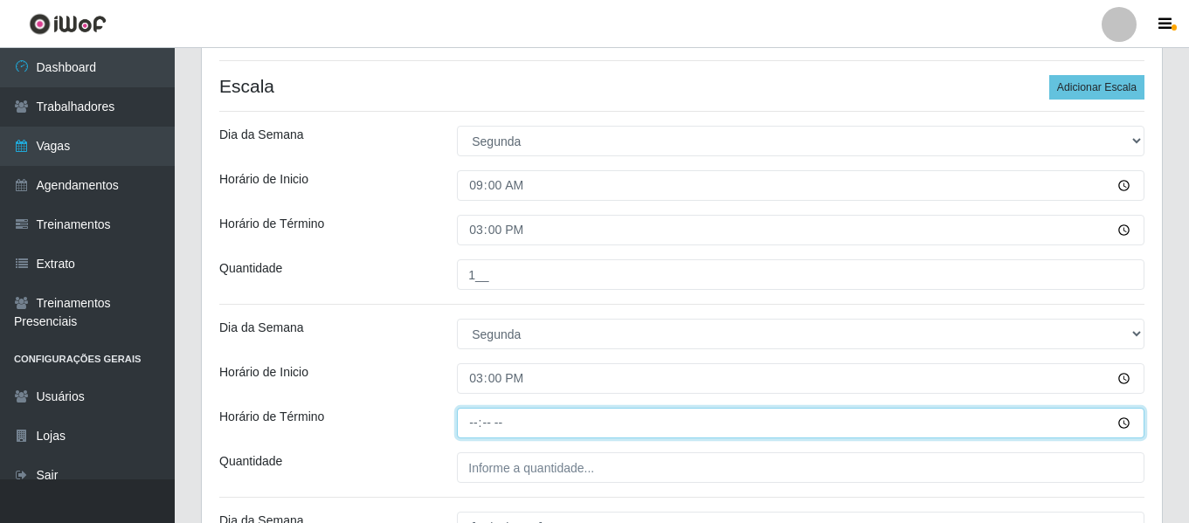
click at [479, 418] on input "Horário de Término" at bounding box center [800, 423] width 687 height 31
type input "21:00"
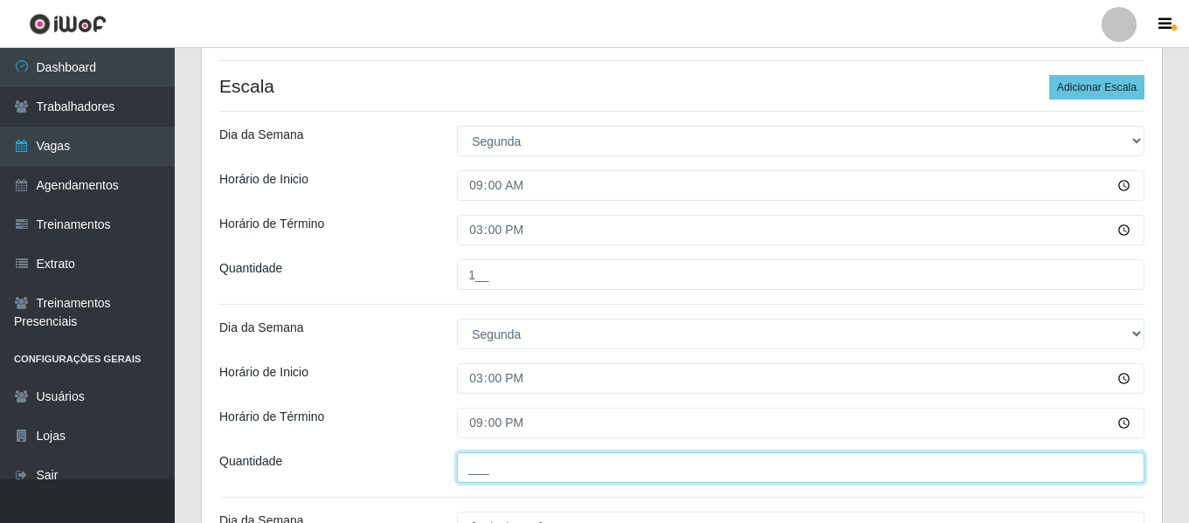
click at [525, 476] on input "___" at bounding box center [800, 467] width 687 height 31
type input "1__"
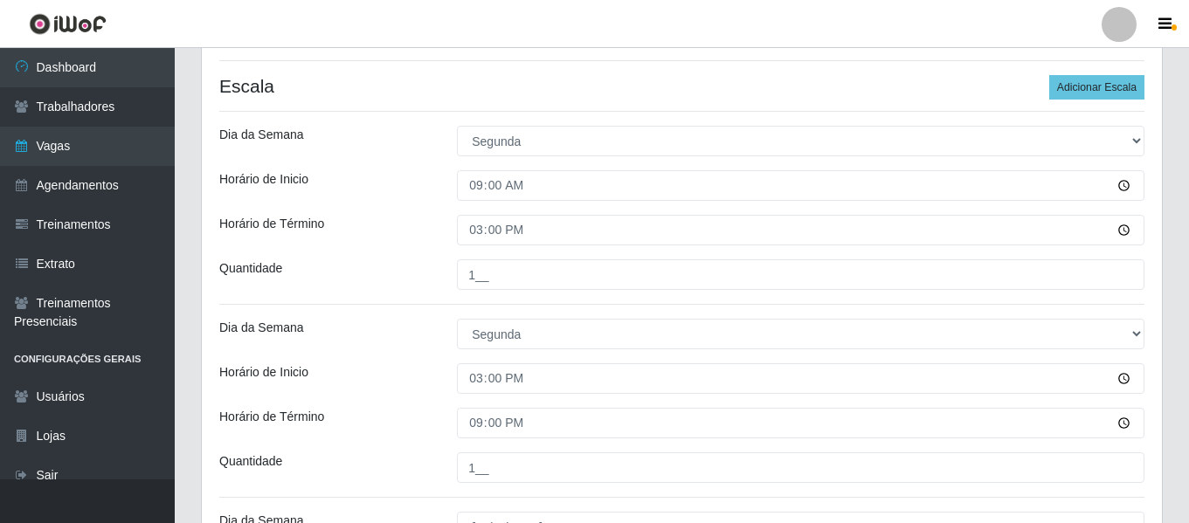
click at [416, 412] on div "Horário de Término" at bounding box center [325, 423] width 238 height 31
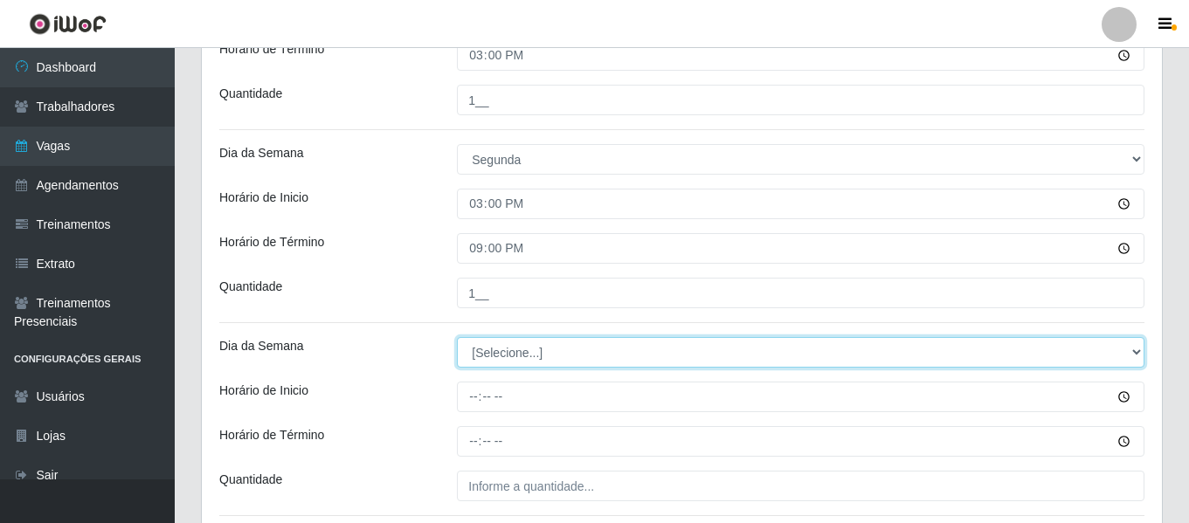
drag, startPoint x: 533, startPoint y: 363, endPoint x: 533, endPoint y: 350, distance: 13.1
click at [533, 363] on select "[Selecione...] Segunda Terça Quarta Quinta Sexta Sábado Domingo" at bounding box center [800, 352] width 687 height 31
select select "2"
click at [457, 337] on select "[Selecione...] Segunda Terça Quarta Quinta Sexta Sábado Domingo" at bounding box center [800, 352] width 687 height 31
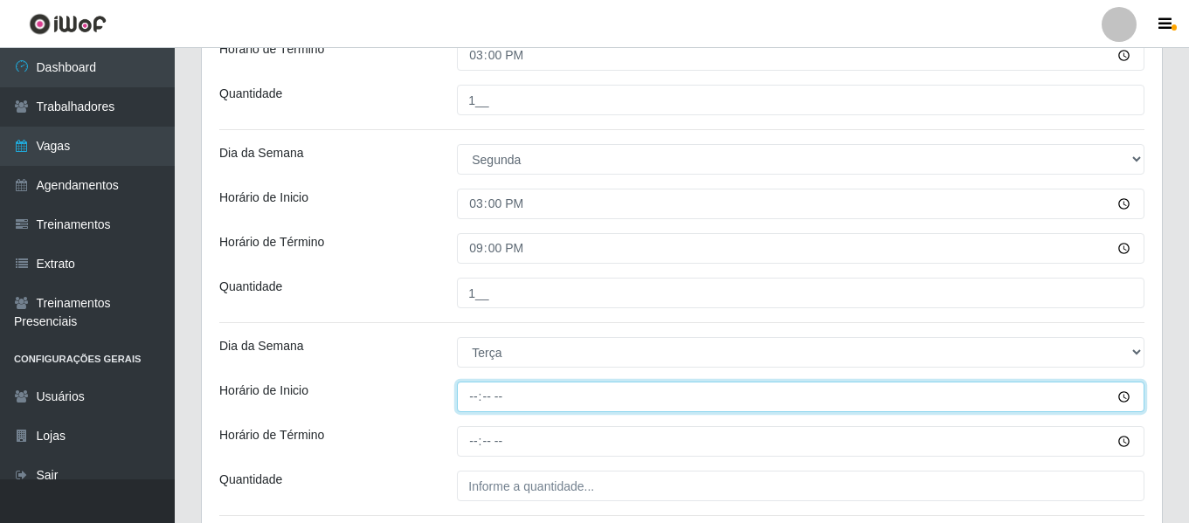
click at [471, 401] on input "Horário de Inicio" at bounding box center [800, 397] width 687 height 31
type input "09:00"
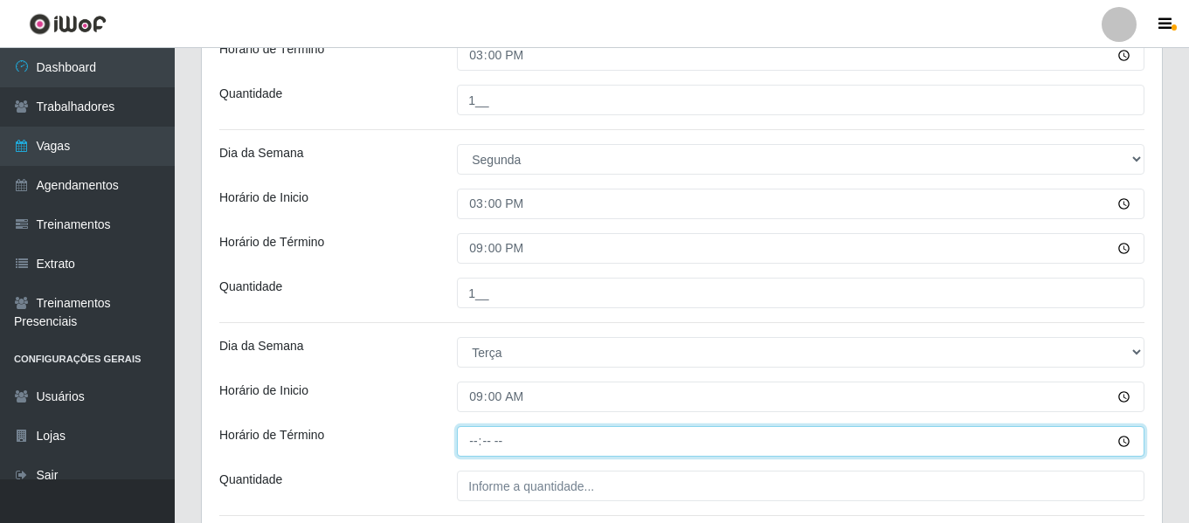
click at [475, 429] on input "Horário de Término" at bounding box center [800, 441] width 687 height 31
type input "15:00"
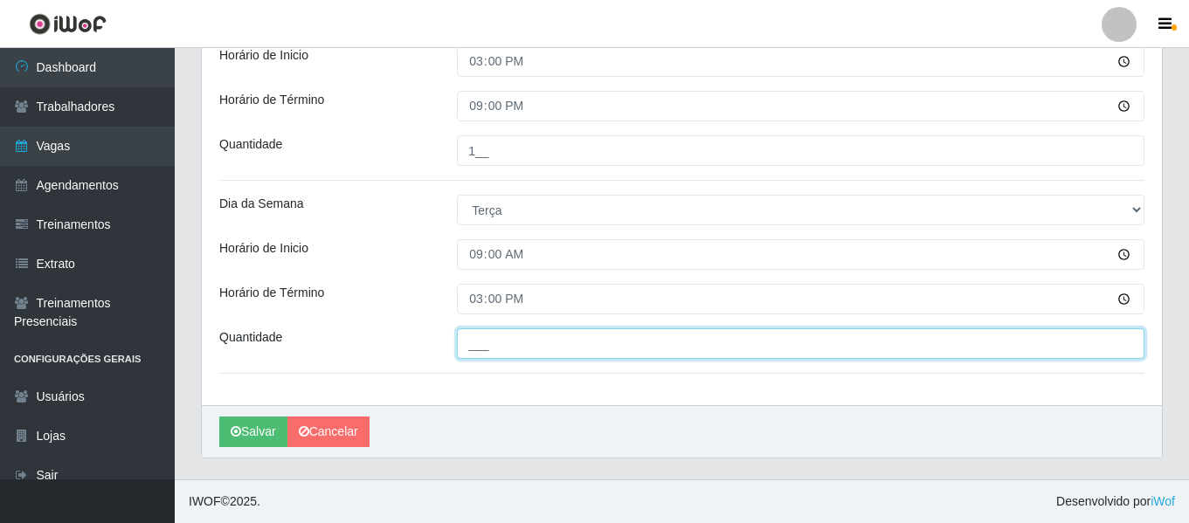
click at [488, 351] on input "___" at bounding box center [800, 343] width 687 height 31
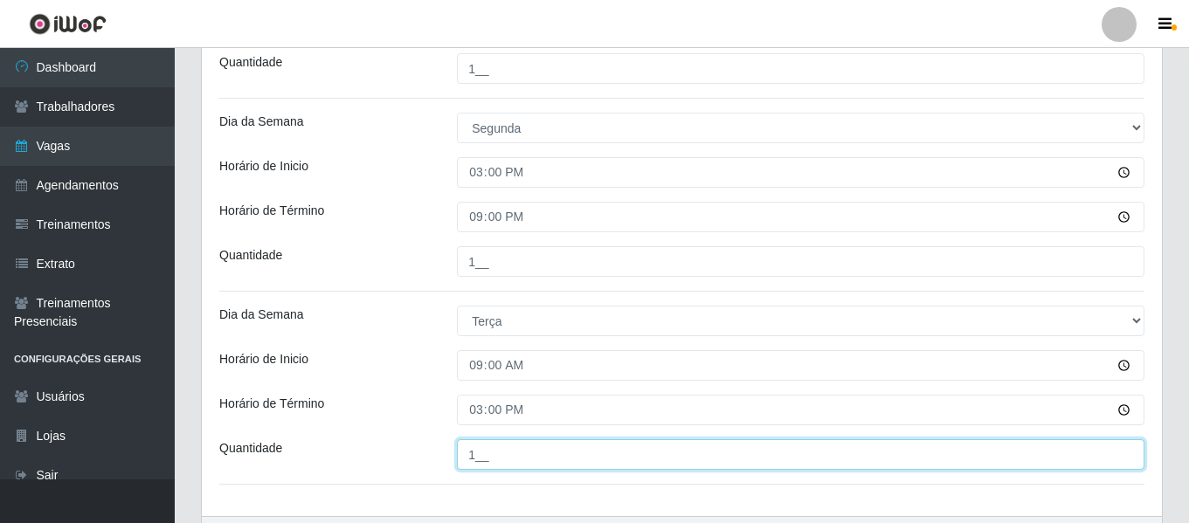
scroll to position [213, 0]
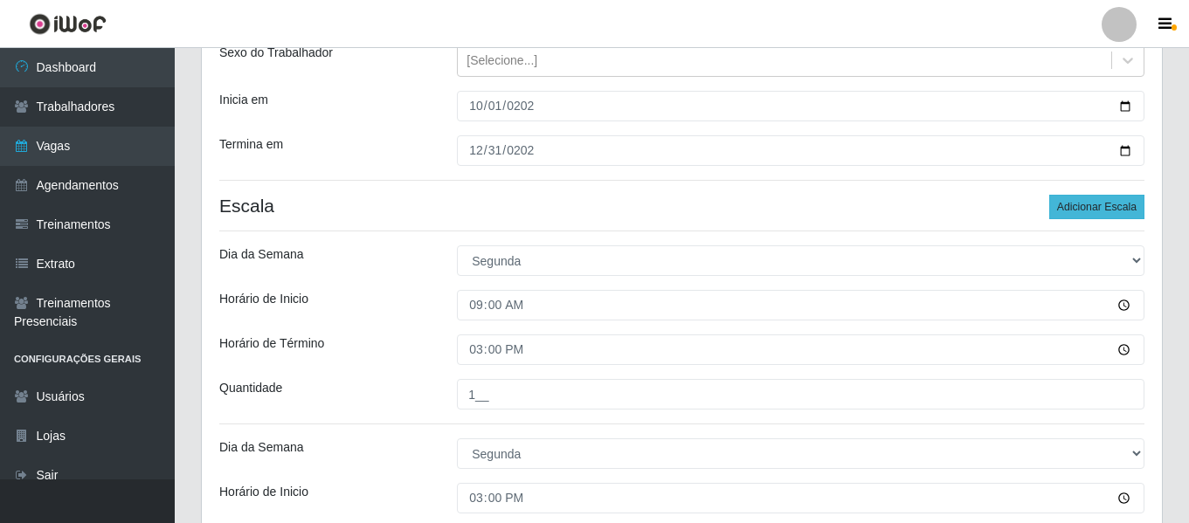
type input "1__"
click at [1104, 208] on button "Adicionar Escala" at bounding box center [1096, 207] width 95 height 24
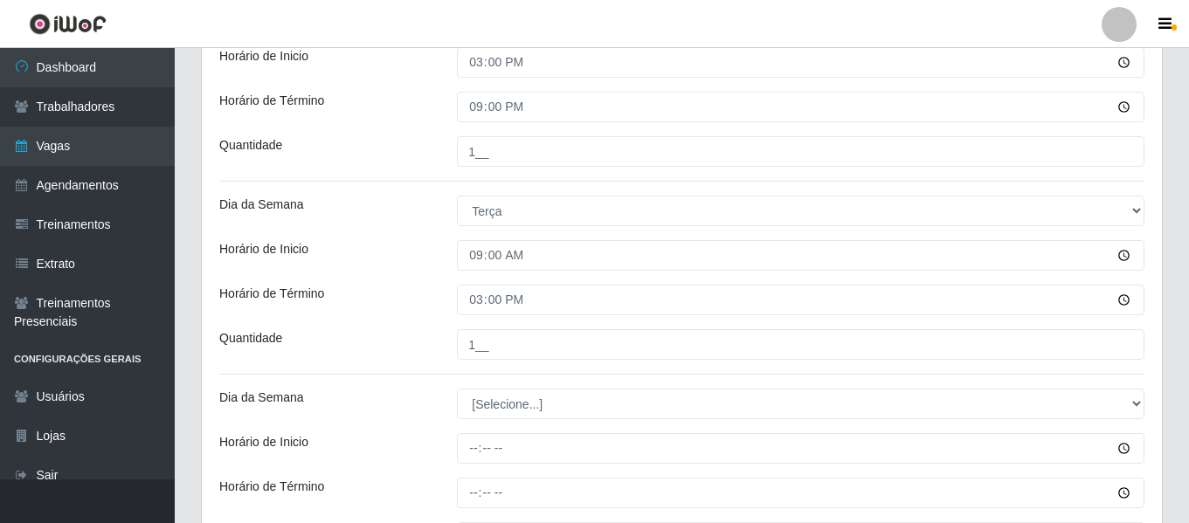
scroll to position [650, 0]
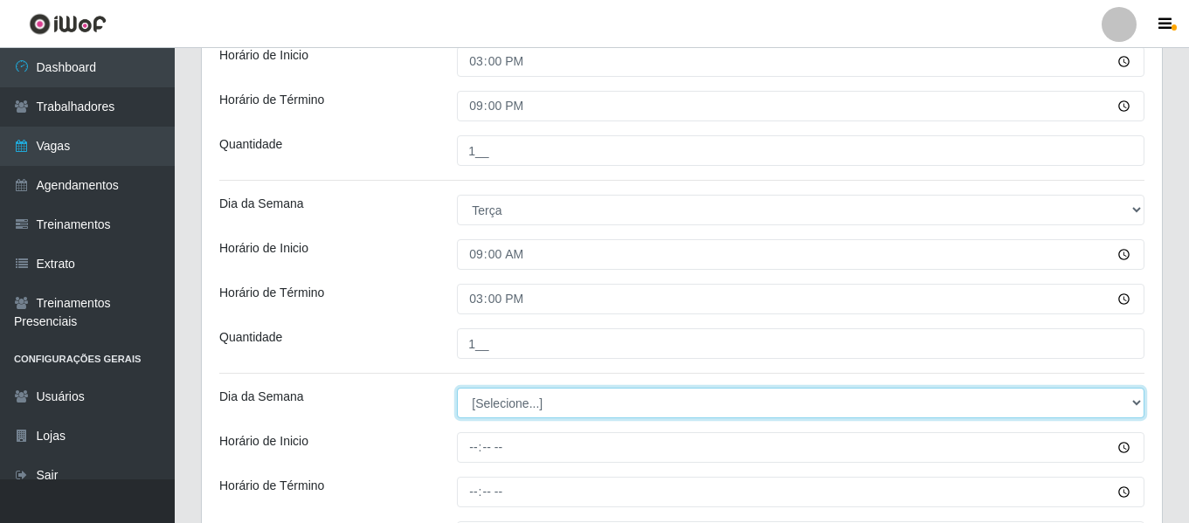
click at [513, 393] on select "[Selecione...] Segunda Terça Quarta Quinta Sexta Sábado Domingo" at bounding box center [800, 403] width 687 height 31
select select "3"
click at [457, 388] on select "[Selecione...] Segunda Terça Quarta Quinta Sexta Sábado Domingo" at bounding box center [800, 403] width 687 height 31
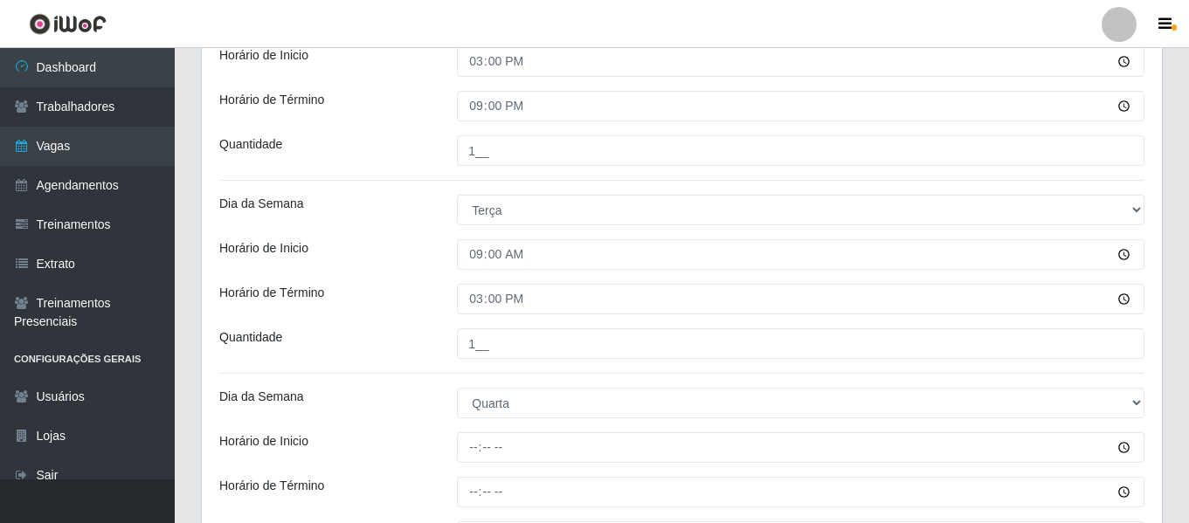
click at [382, 376] on div "Loja O Cestão - Bayeux Função [Selecione...] ASG ASG + ASG ++ Auxiliar de Estoq…" at bounding box center [682, 242] width 960 height 1484
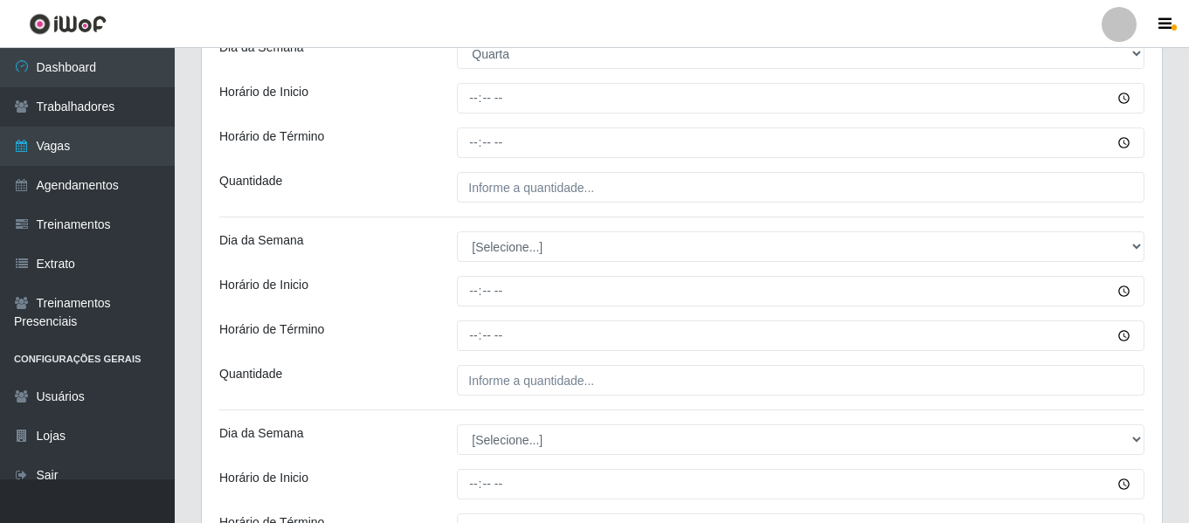
scroll to position [912, 0]
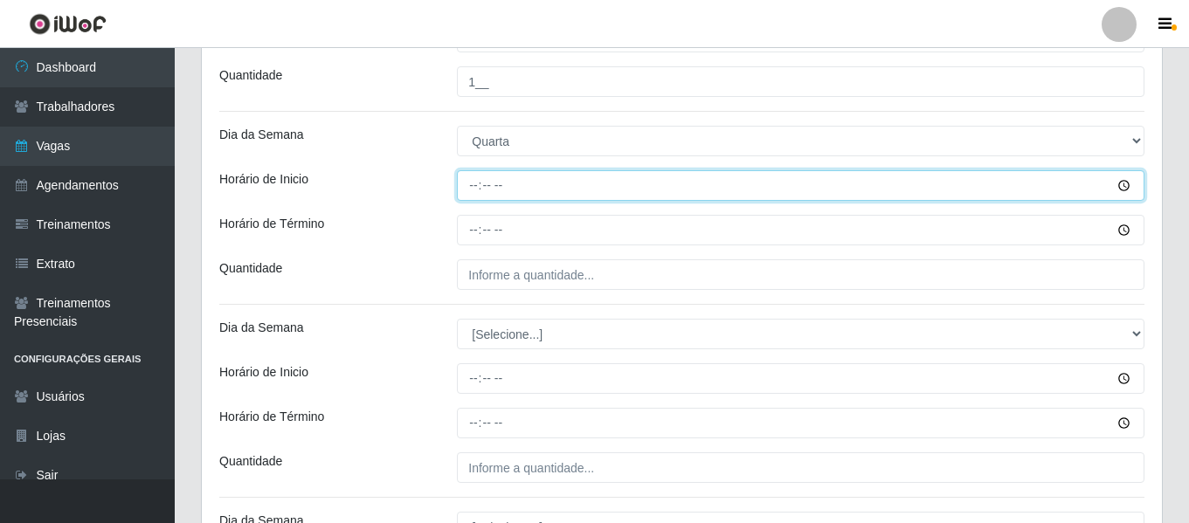
click at [465, 178] on input "Horário de Inicio" at bounding box center [800, 185] width 687 height 31
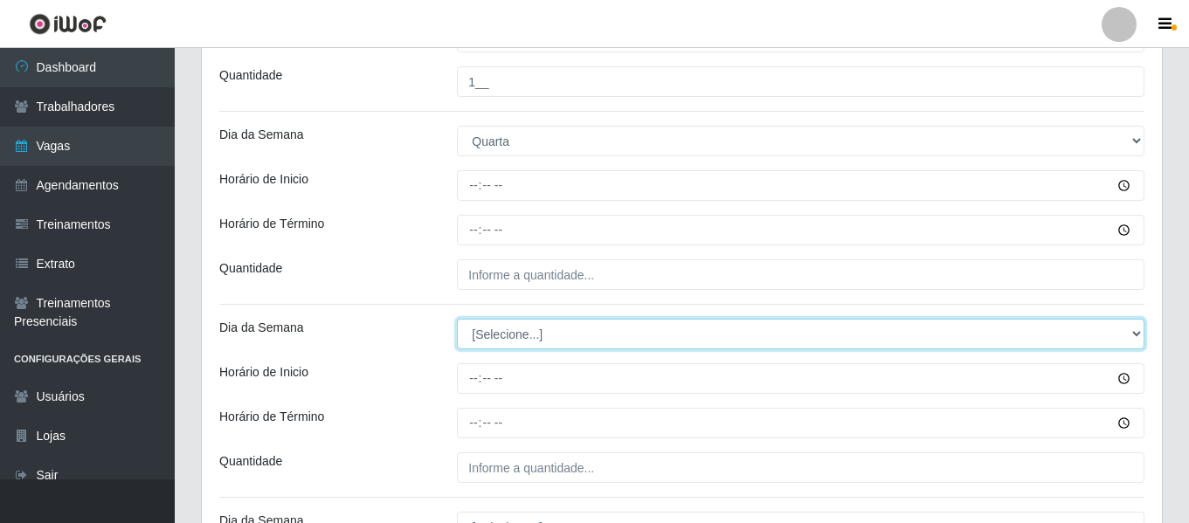
click at [524, 341] on select "[Selecione...] Segunda Terça Quarta Quinta Sexta Sábado Domingo" at bounding box center [800, 334] width 687 height 31
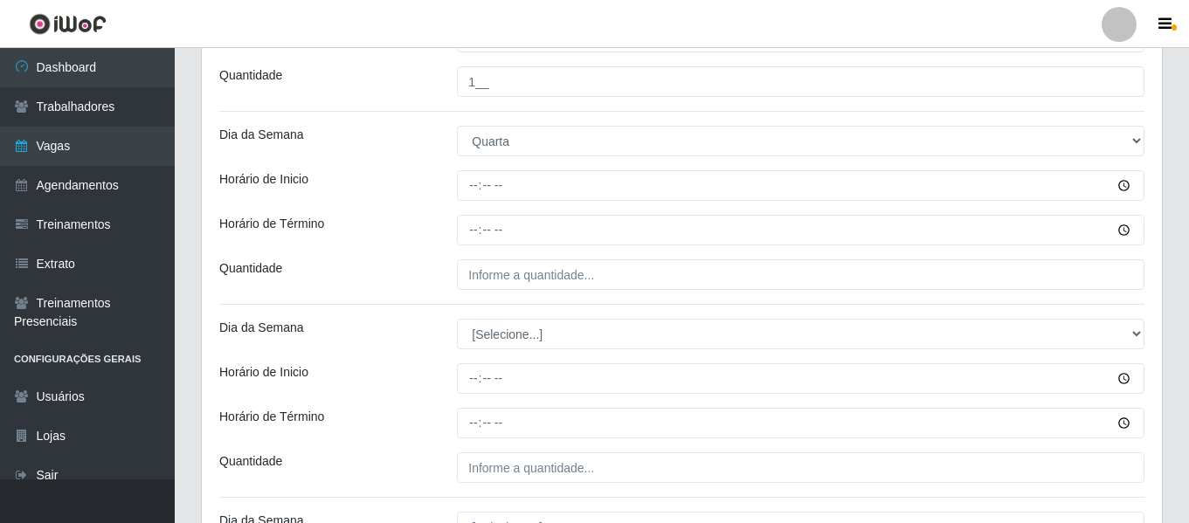
click at [356, 271] on div "Quantidade" at bounding box center [325, 274] width 238 height 31
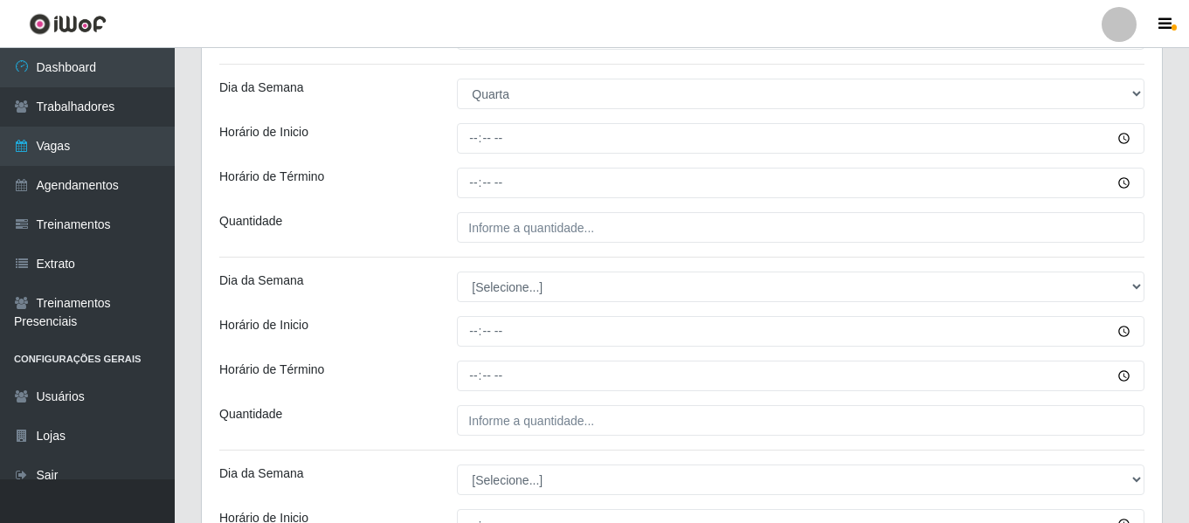
scroll to position [999, 0]
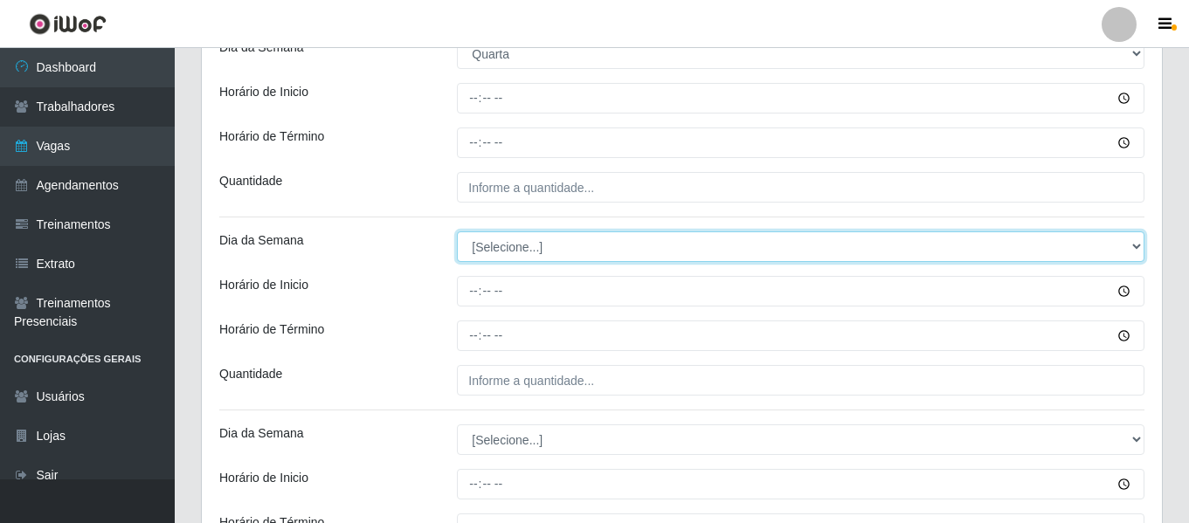
click at [514, 251] on select "[Selecione...] Segunda Terça Quarta Quinta Sexta Sábado Domingo" at bounding box center [800, 246] width 687 height 31
select select "3"
click at [457, 231] on select "[Selecione...] Segunda Terça Quarta Quinta Sexta Sábado Domingo" at bounding box center [800, 246] width 687 height 31
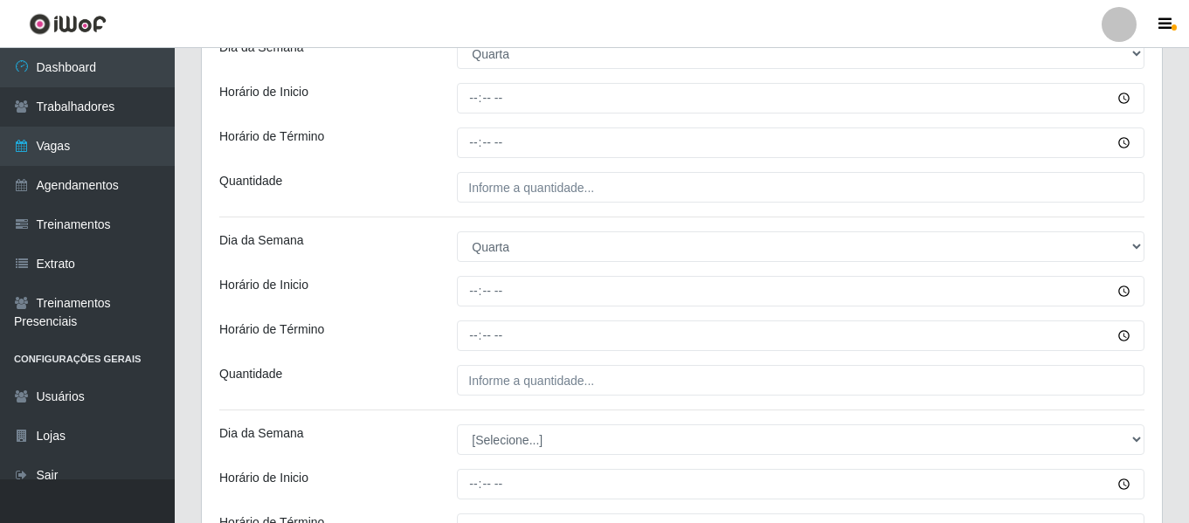
click at [378, 322] on div "Horário de Término" at bounding box center [325, 335] width 238 height 31
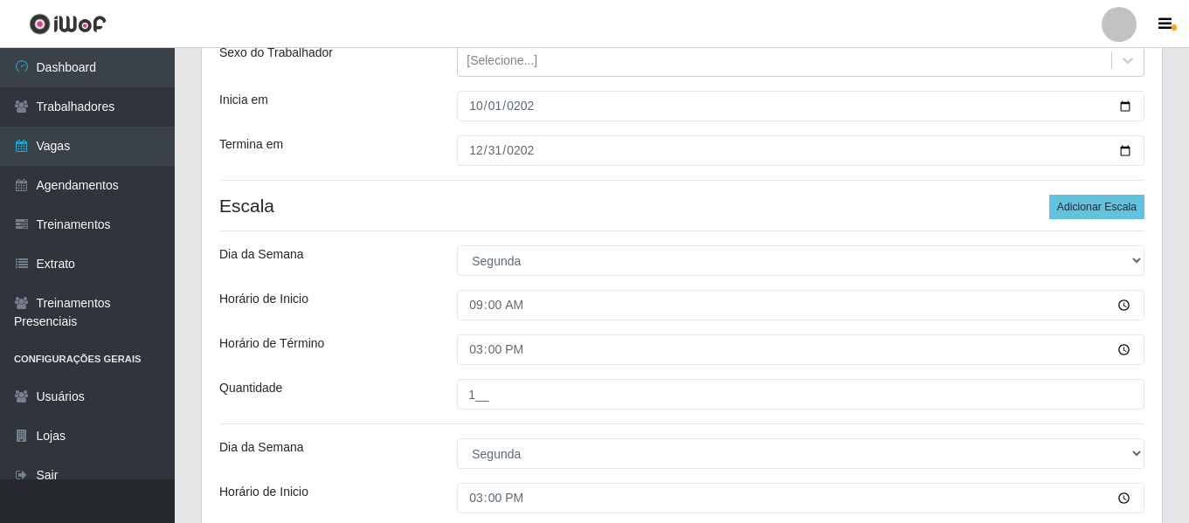
scroll to position [0, 0]
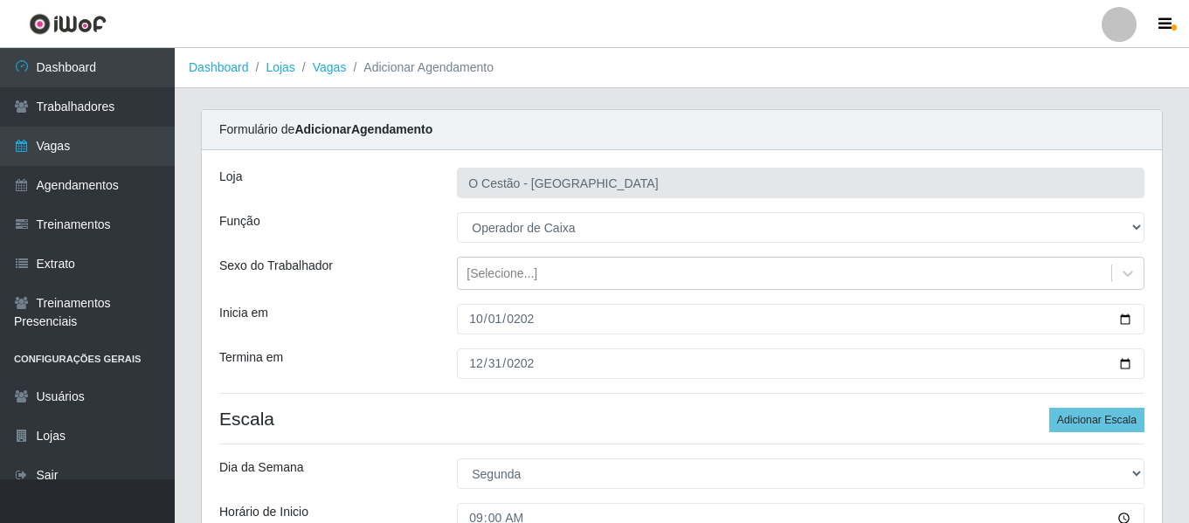
click at [1125, 47] on header "Perfil Alterar Senha Sair" at bounding box center [594, 24] width 1189 height 48
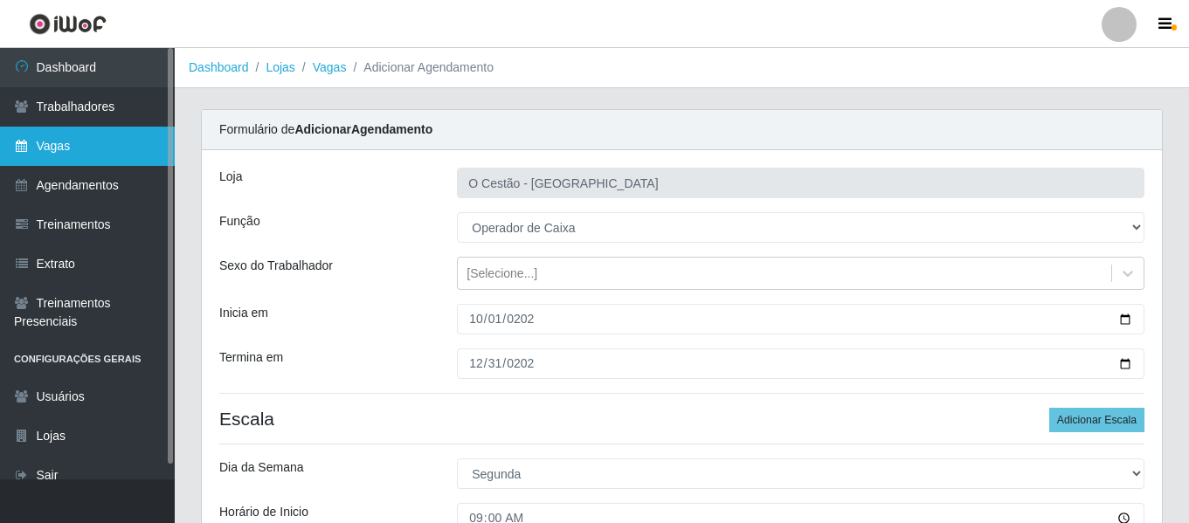
click at [102, 151] on link "Vagas" at bounding box center [87, 146] width 175 height 39
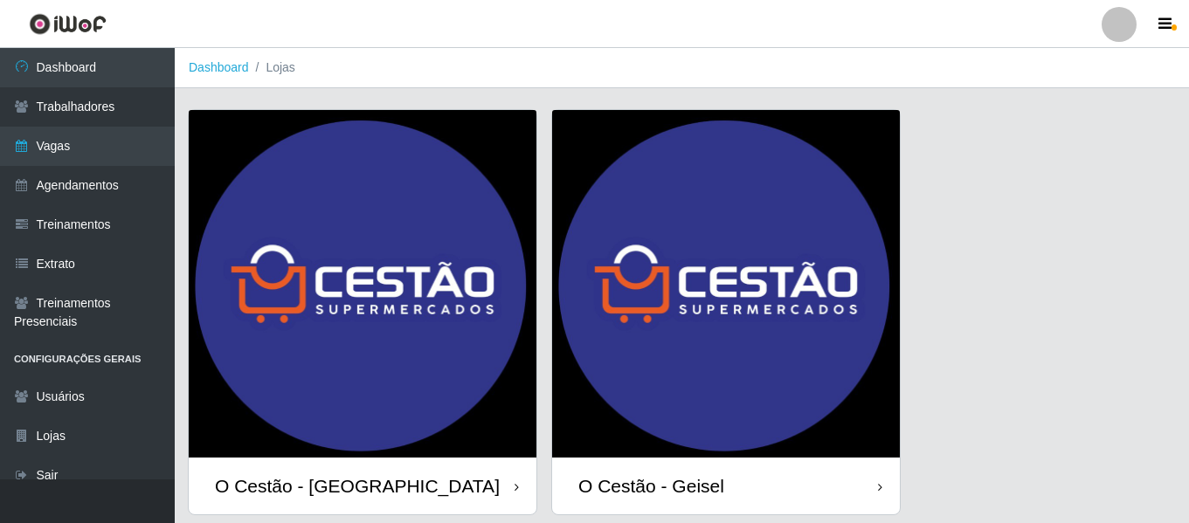
click at [426, 220] on img at bounding box center [363, 284] width 348 height 348
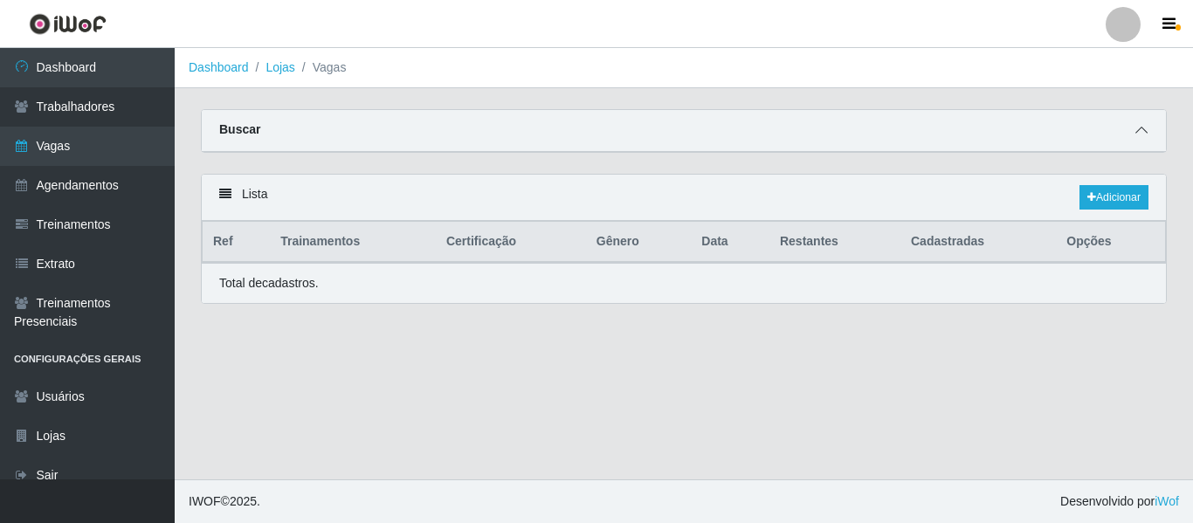
click at [1148, 134] on span at bounding box center [1141, 131] width 21 height 20
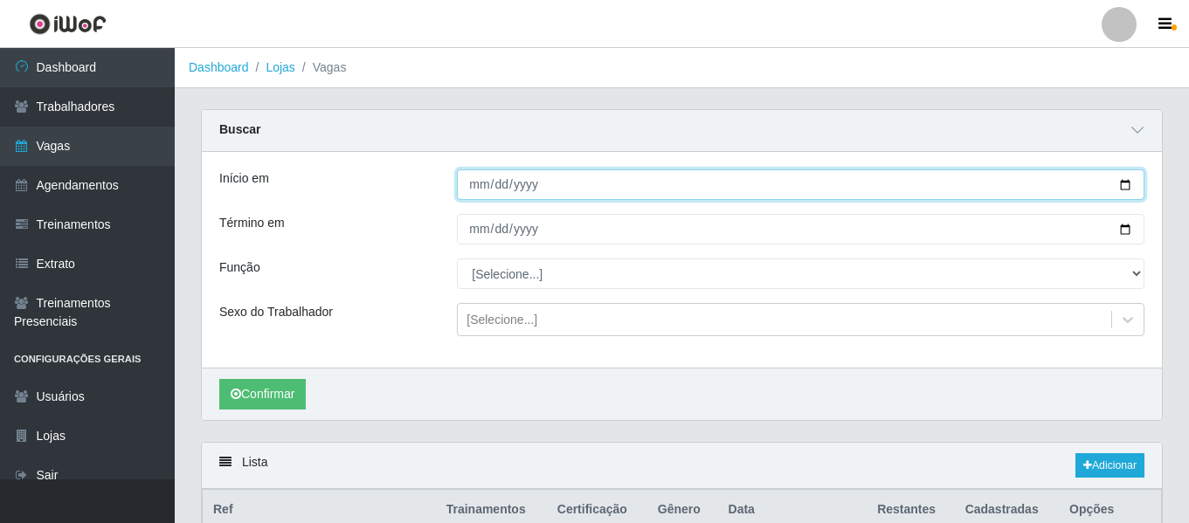
click at [471, 181] on input "Início em" at bounding box center [800, 184] width 687 height 31
type input "2025-12-25"
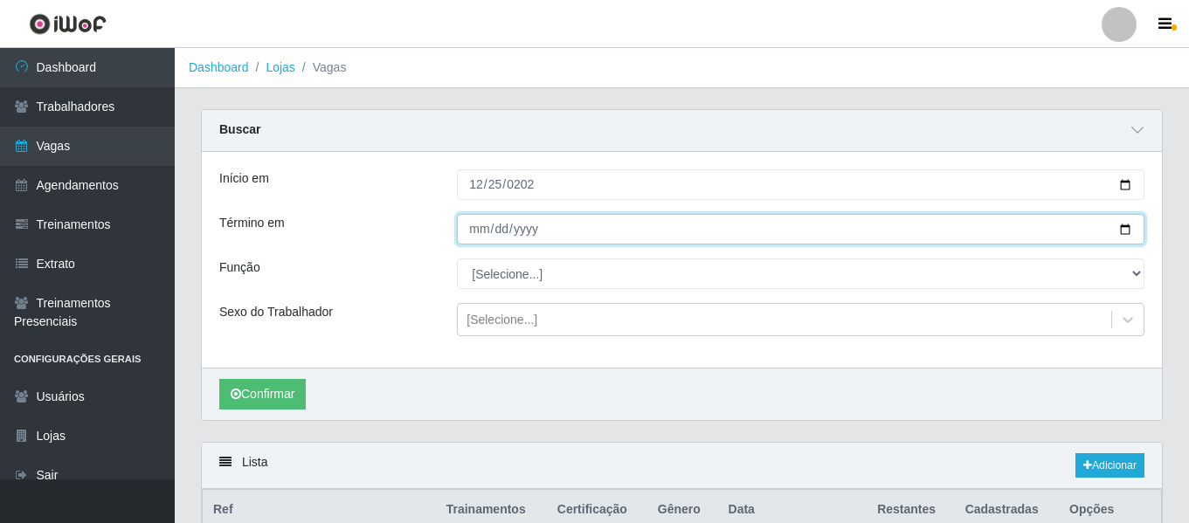
click at [475, 238] on input "Término em" at bounding box center [800, 229] width 687 height 31
type input "2025-12-25"
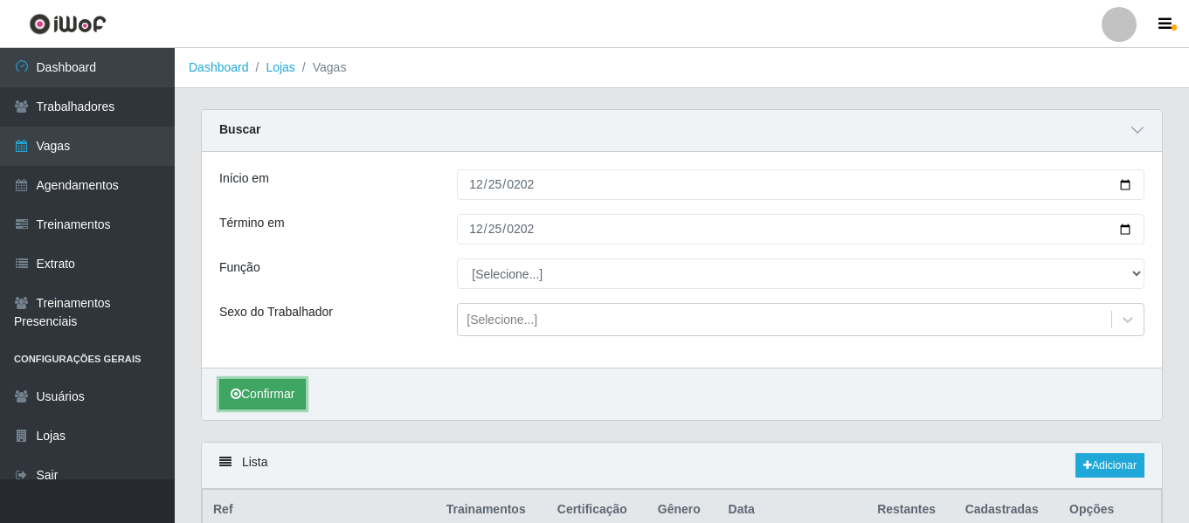
click at [272, 385] on button "Confirmar" at bounding box center [262, 394] width 86 height 31
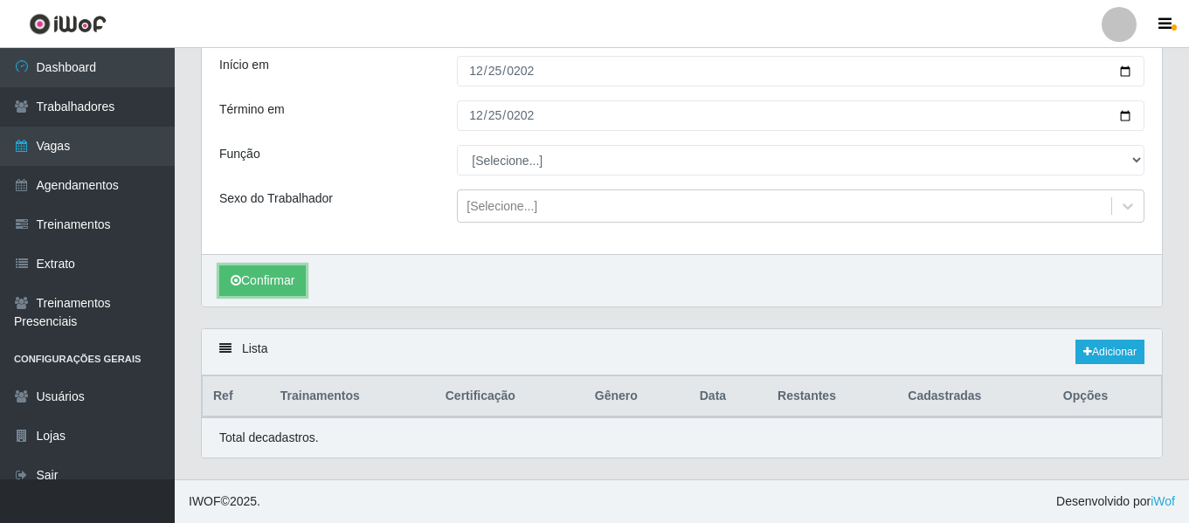
scroll to position [201, 0]
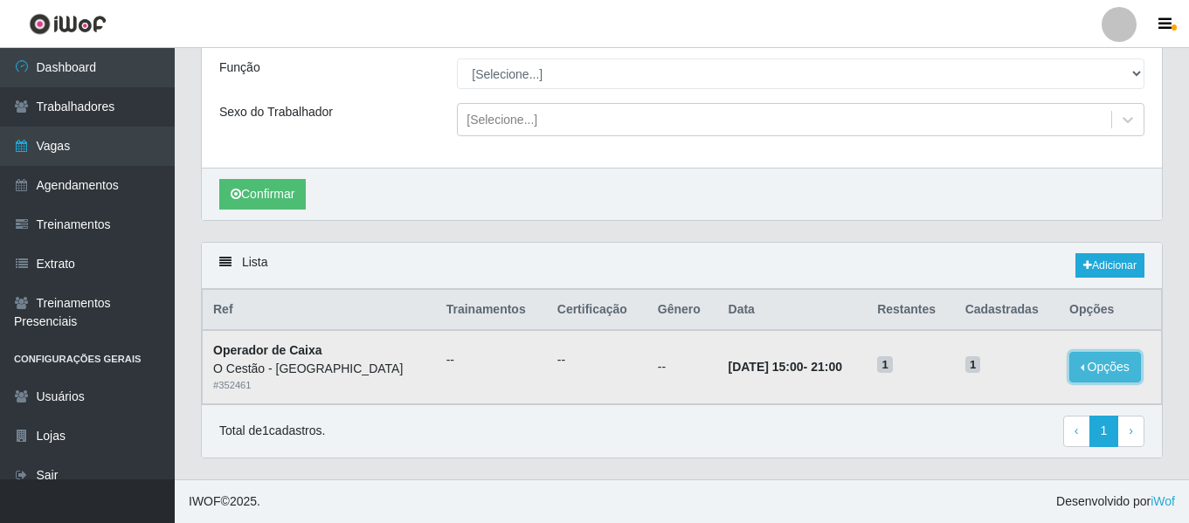
click at [1109, 362] on button "Opções" at bounding box center [1105, 367] width 72 height 31
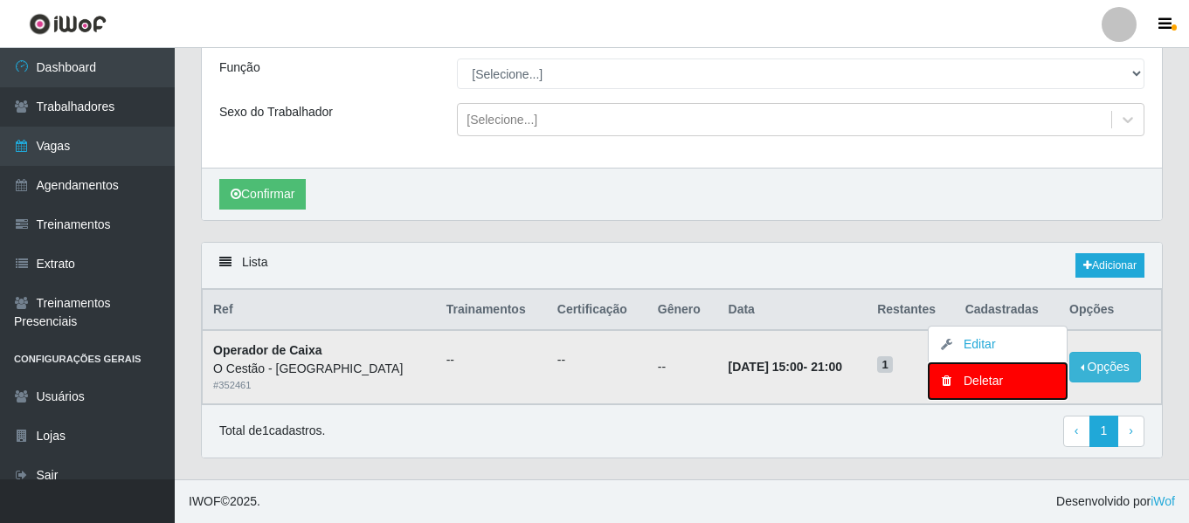
click at [982, 382] on div "Deletar" at bounding box center [997, 381] width 103 height 18
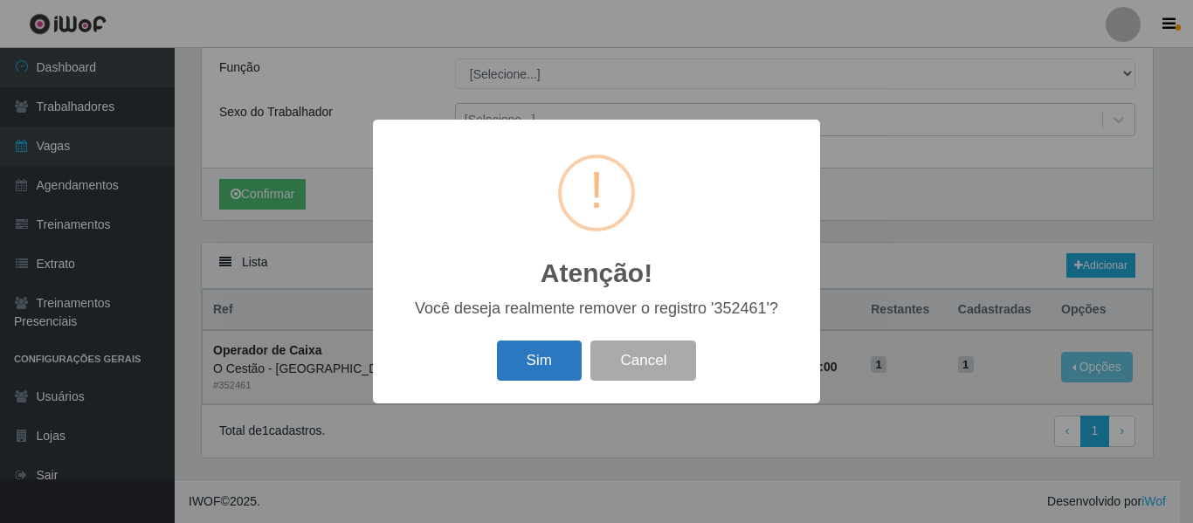
click at [545, 359] on button "Sim" at bounding box center [539, 361] width 85 height 41
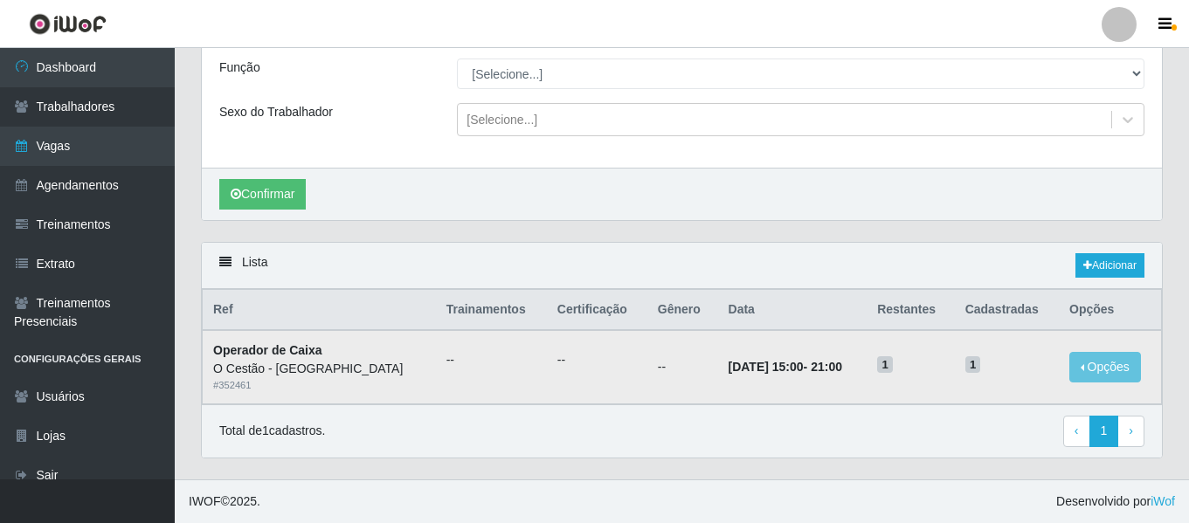
scroll to position [114, 0]
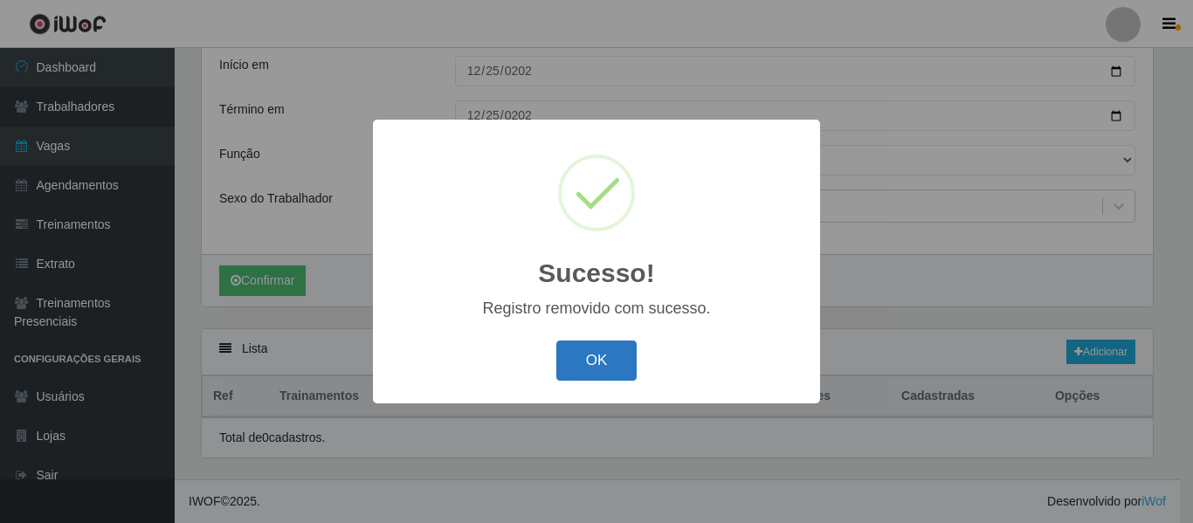
click at [597, 369] on button "OK" at bounding box center [596, 361] width 81 height 41
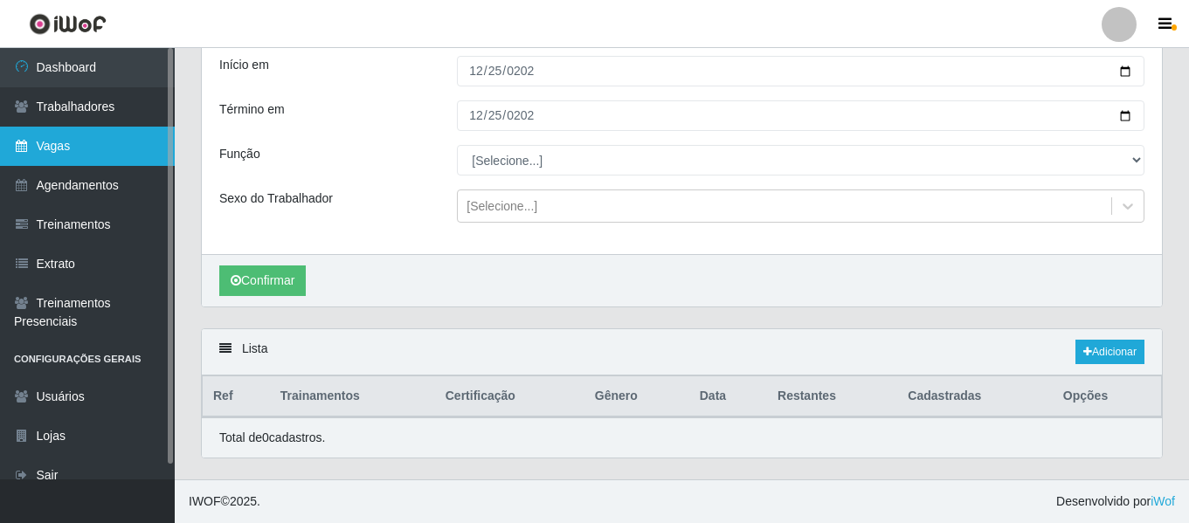
click at [93, 140] on link "Vagas" at bounding box center [87, 146] width 175 height 39
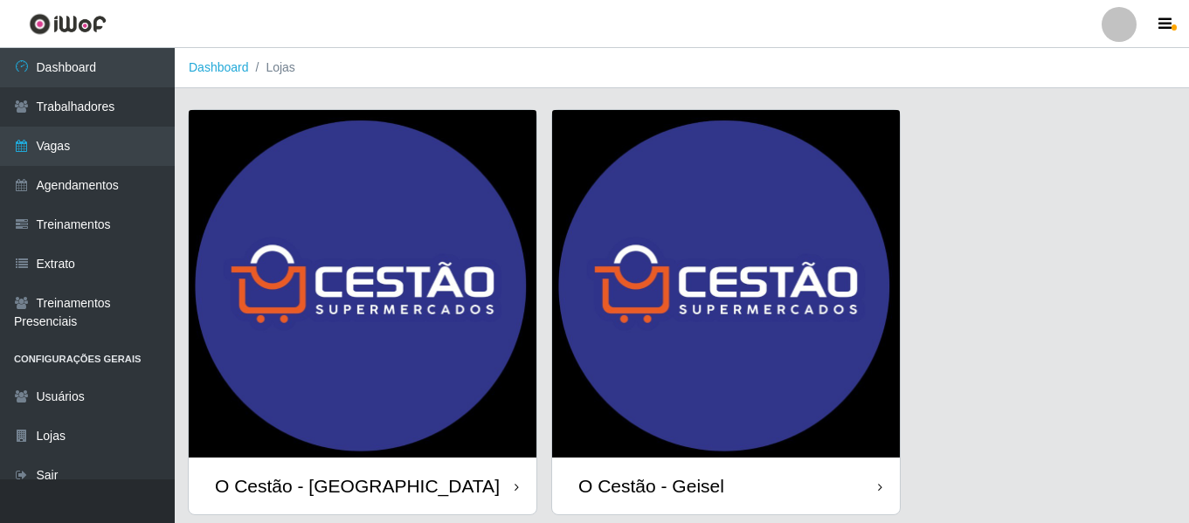
click at [382, 238] on img at bounding box center [363, 284] width 348 height 348
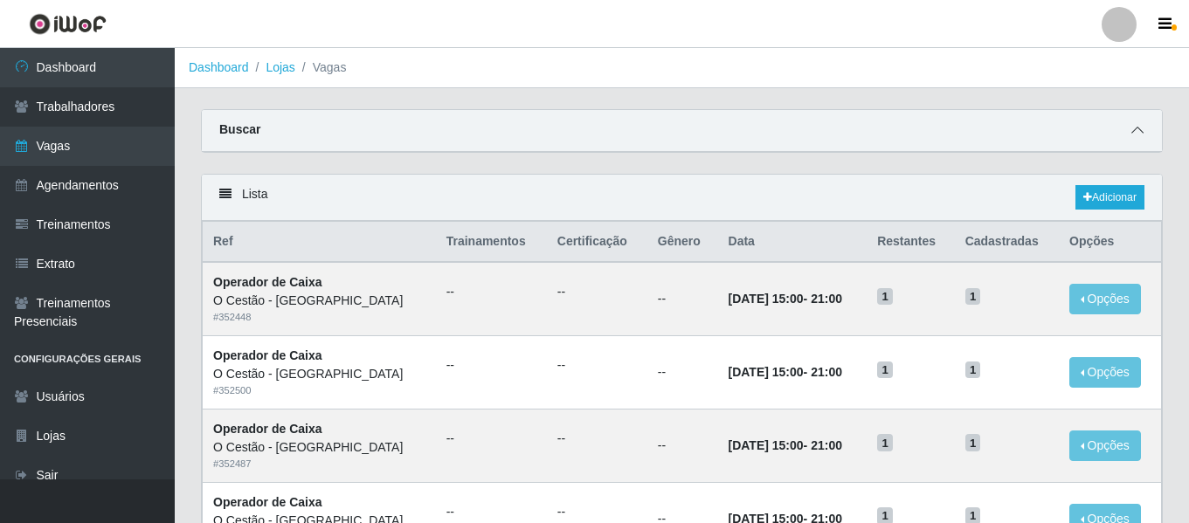
click at [1128, 124] on span at bounding box center [1137, 131] width 21 height 20
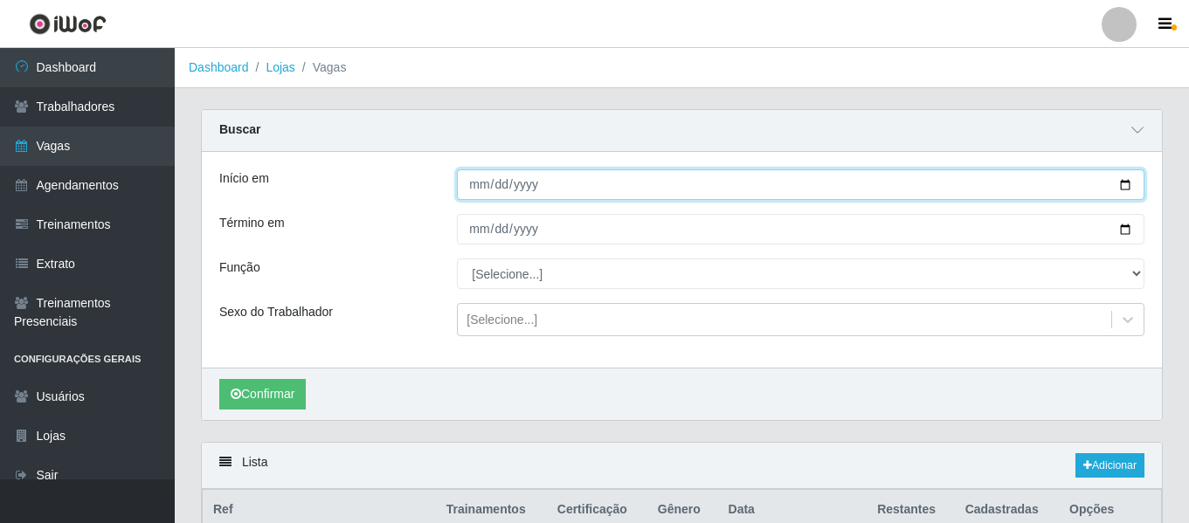
click at [463, 188] on input "Início em" at bounding box center [800, 184] width 687 height 31
click at [479, 178] on input "0001-12-01" at bounding box center [800, 184] width 687 height 31
click at [491, 189] on input "0001-12-01" at bounding box center [800, 184] width 687 height 31
type input "2025-10-01"
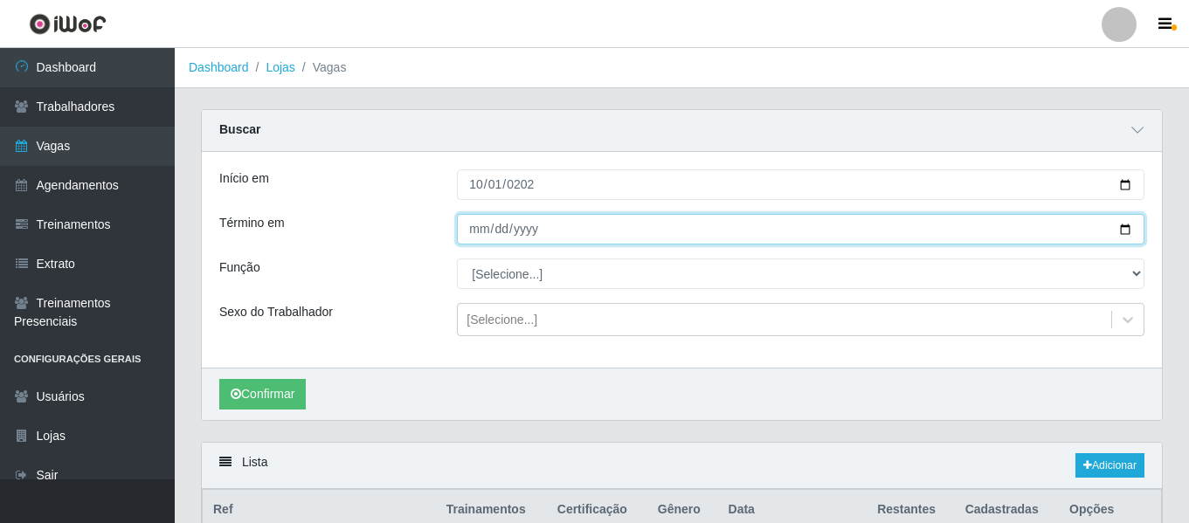
click at [471, 229] on input "Término em" at bounding box center [800, 229] width 687 height 31
type input "2025-10-31"
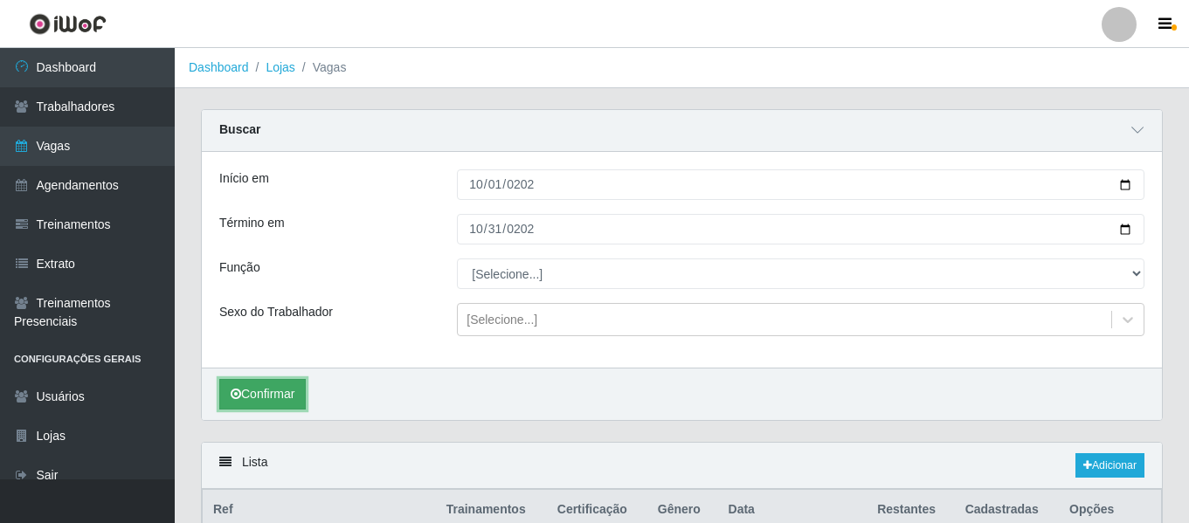
click at [306, 391] on button "Confirmar" at bounding box center [262, 394] width 86 height 31
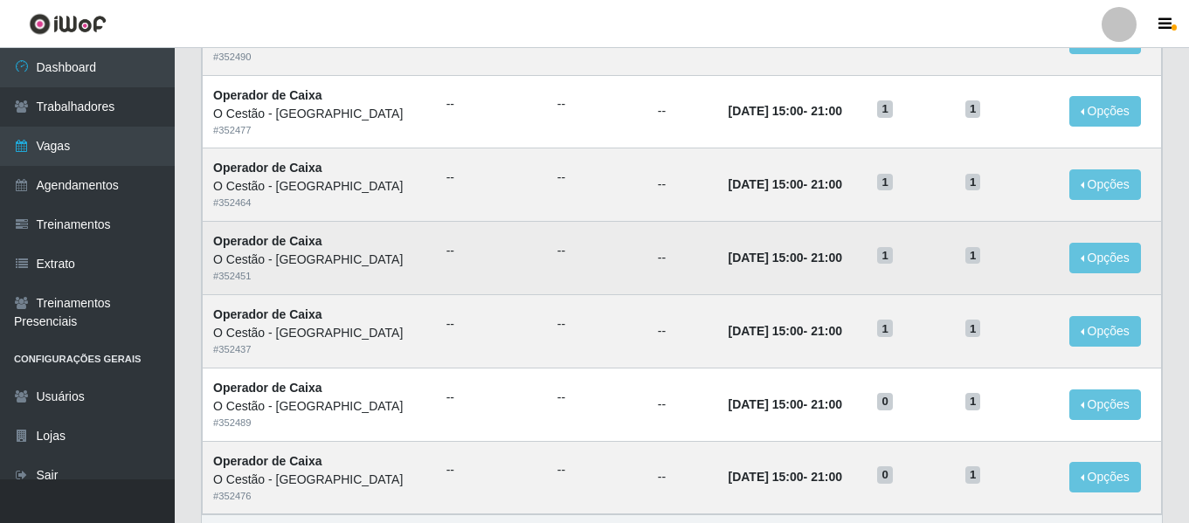
scroll to position [1225, 0]
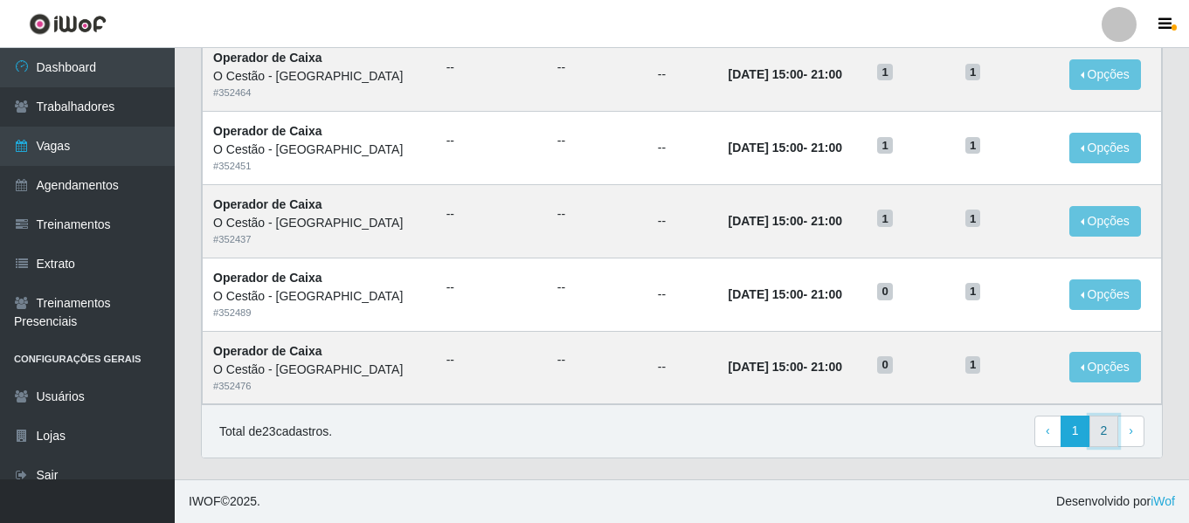
click at [1115, 437] on link "2" at bounding box center [1104, 431] width 30 height 31
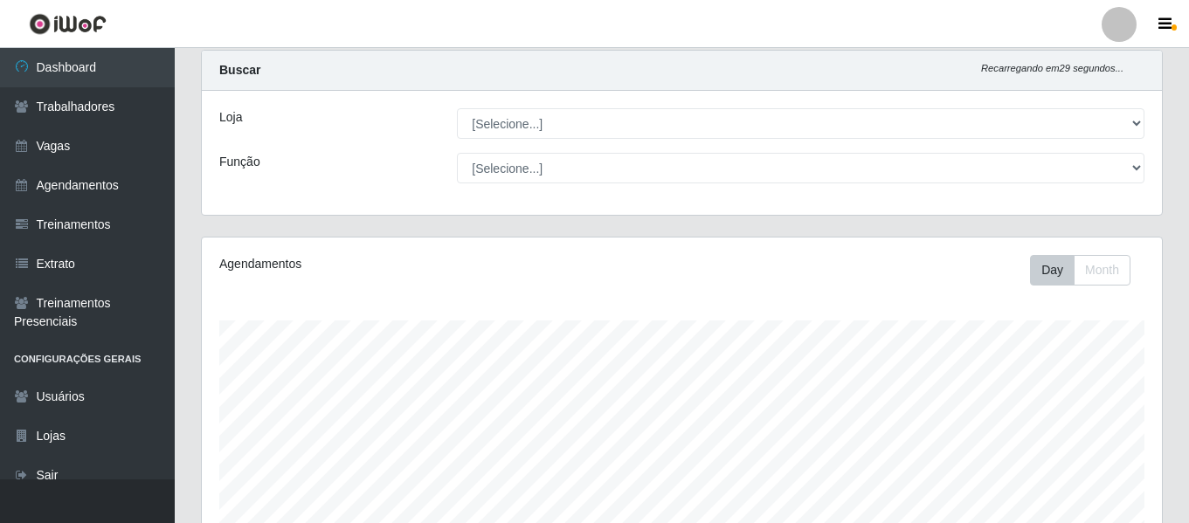
scroll to position [362, 960]
select select "238"
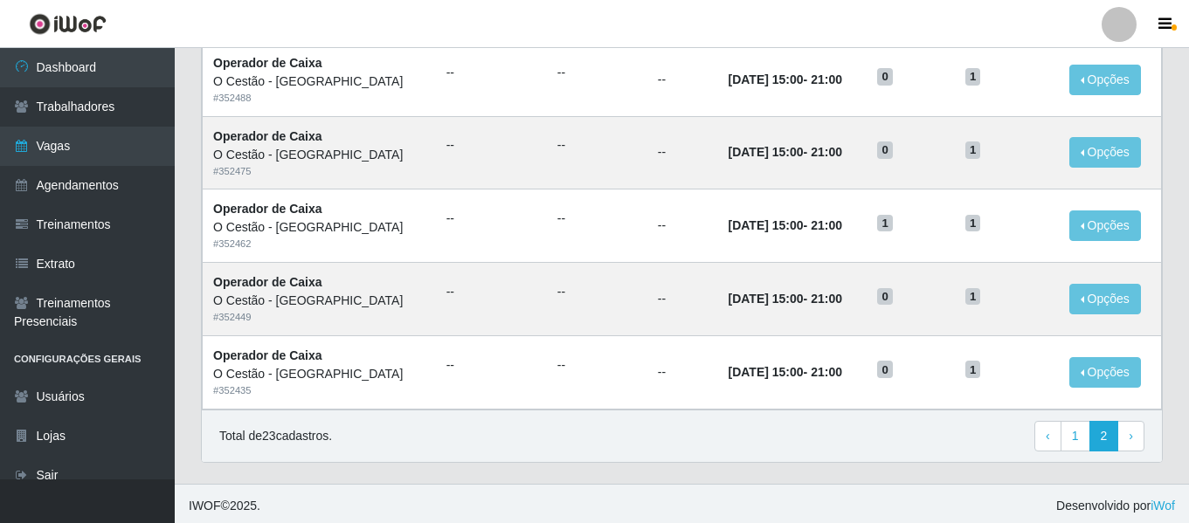
scroll to position [444, 0]
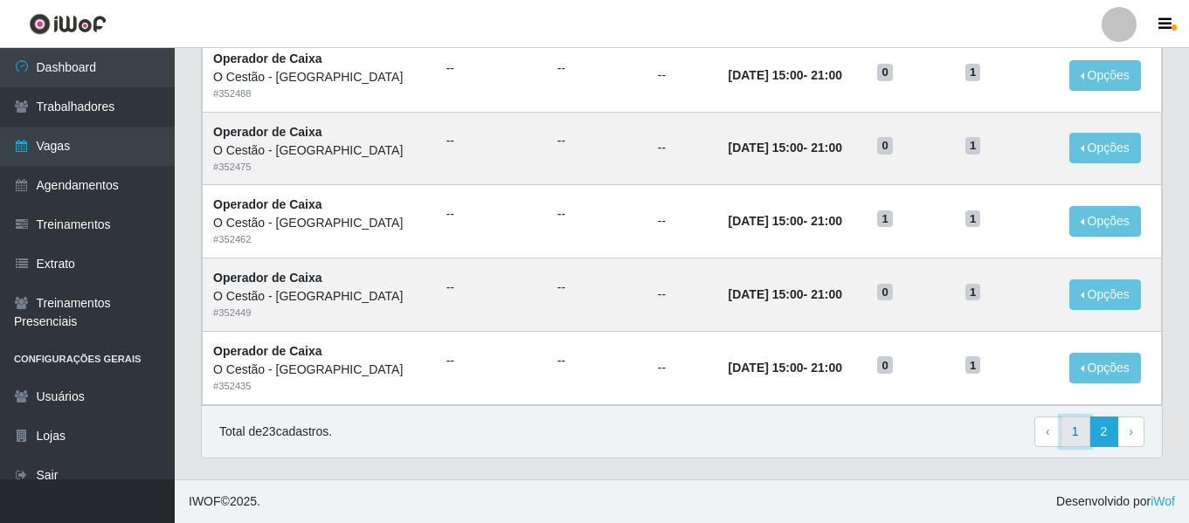
click at [1072, 430] on link "1" at bounding box center [1075, 432] width 30 height 31
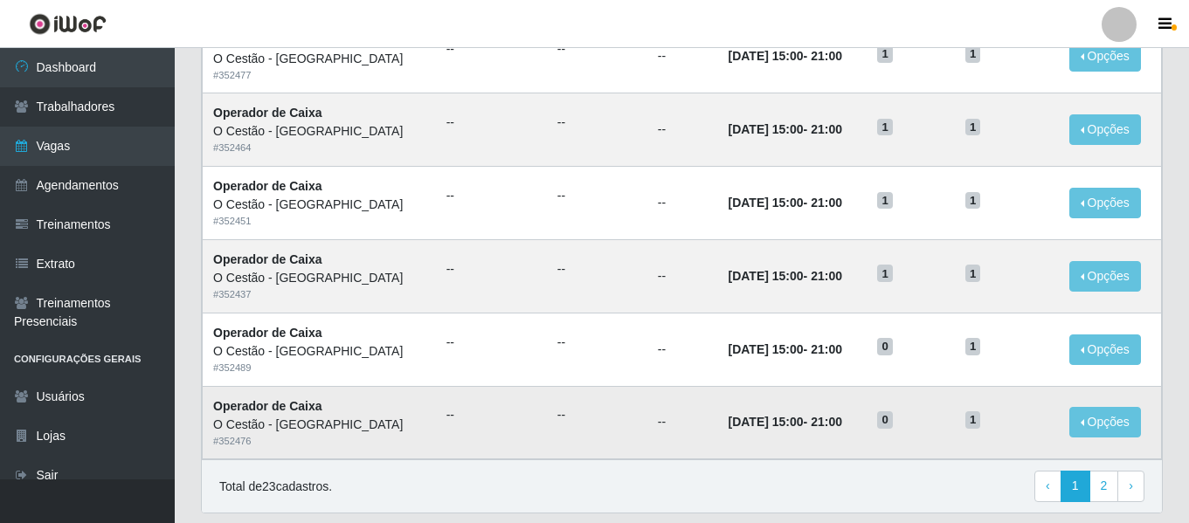
scroll to position [870, 0]
